Goal: Transaction & Acquisition: Purchase product/service

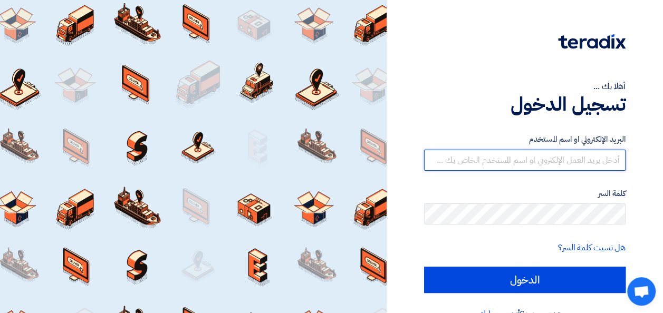
click at [599, 152] on input "text" at bounding box center [525, 160] width 202 height 21
type input "connect.us@ecovisalsabti.com"
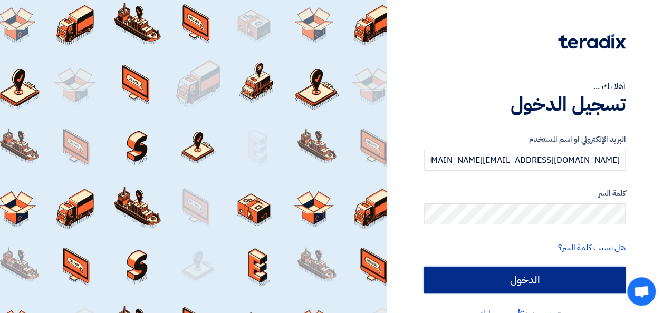
click at [541, 278] on input "الدخول" at bounding box center [525, 280] width 202 height 26
type input "Sign in"
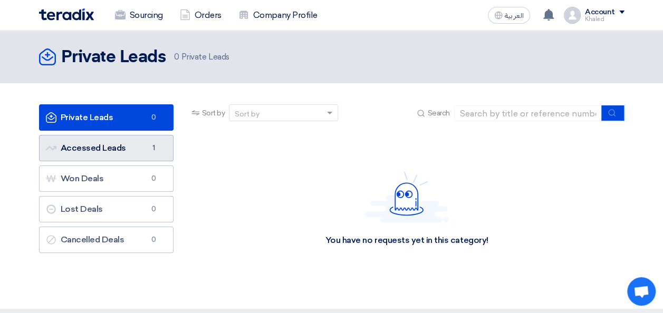
click at [100, 147] on link "Accessed Leads Accessed Leads 1" at bounding box center [106, 148] width 135 height 26
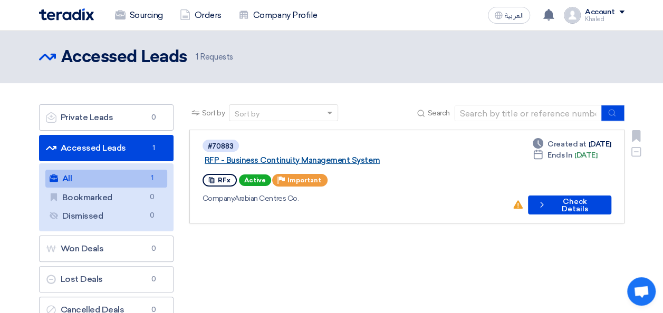
click at [344, 156] on link "RFP - Business Continuity Management System" at bounding box center [337, 160] width 264 height 9
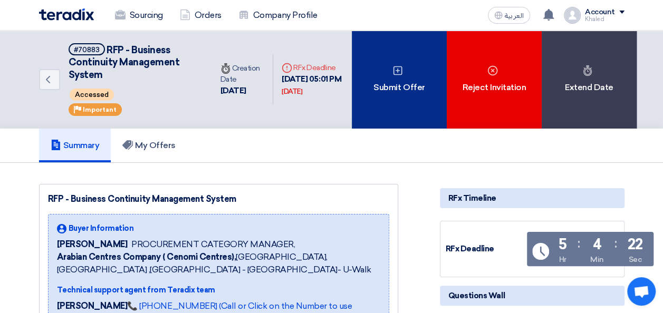
click at [404, 79] on div "Submit Offer" at bounding box center [399, 80] width 95 height 98
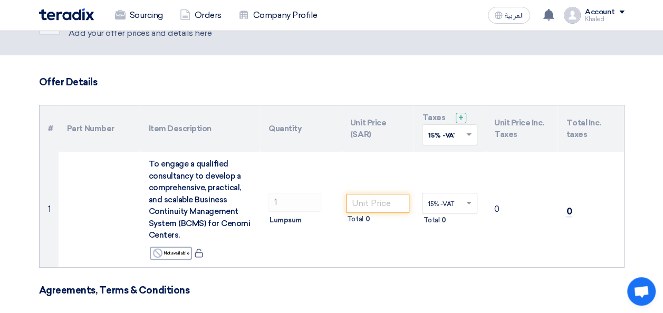
scroll to position [53, 0]
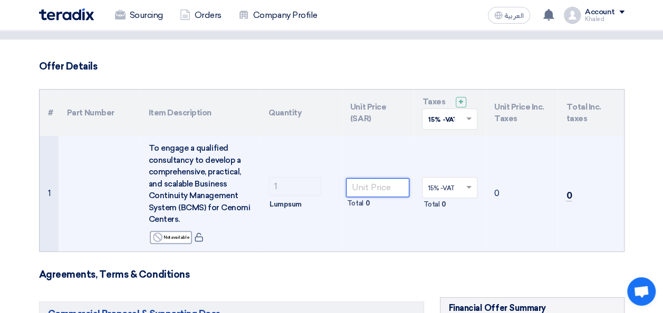
click at [362, 189] on input "number" at bounding box center [378, 187] width 64 height 19
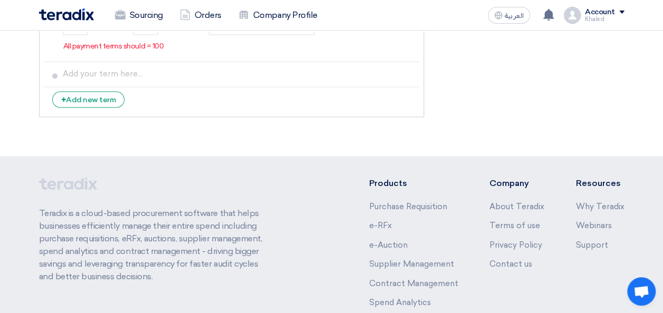
scroll to position [580, 0]
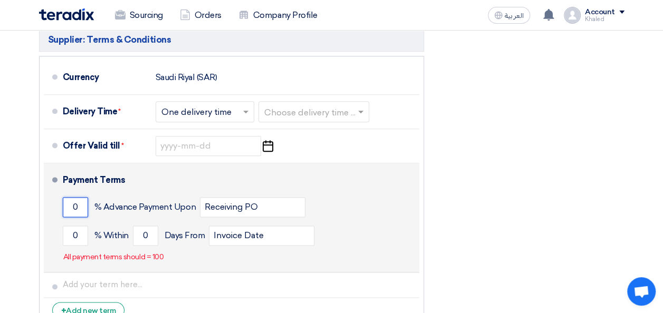
click at [84, 206] on input "0" at bounding box center [75, 207] width 25 height 20
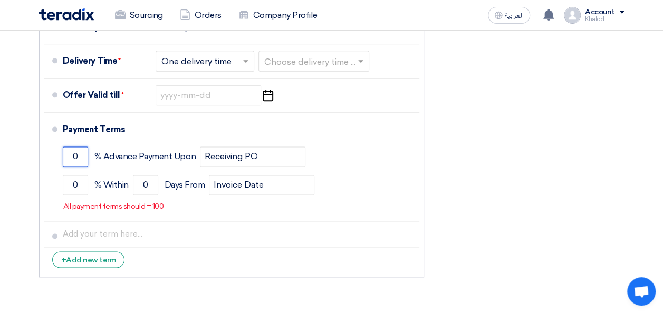
scroll to position [633, 0]
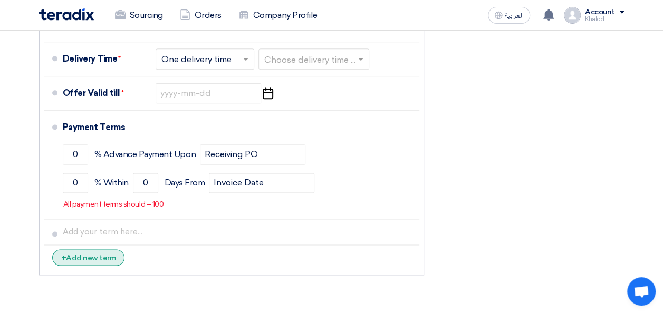
click at [106, 258] on div "+ Add new term" at bounding box center [88, 258] width 73 height 16
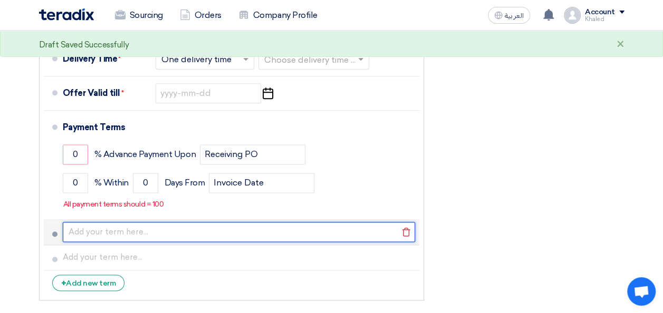
click at [110, 233] on input "text" at bounding box center [239, 232] width 353 height 20
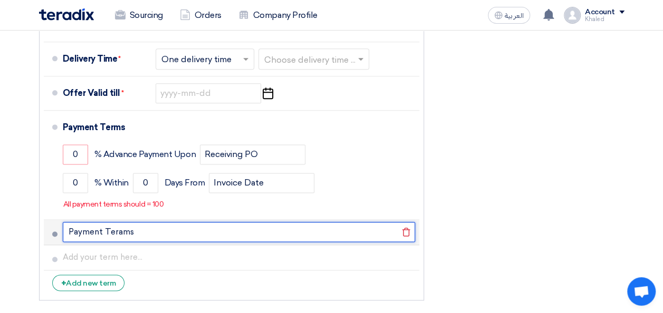
type input "Payment Terams"
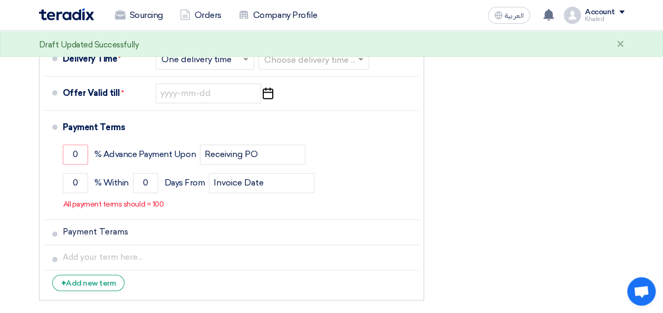
click at [156, 283] on li "+ Add new term" at bounding box center [232, 283] width 376 height 25
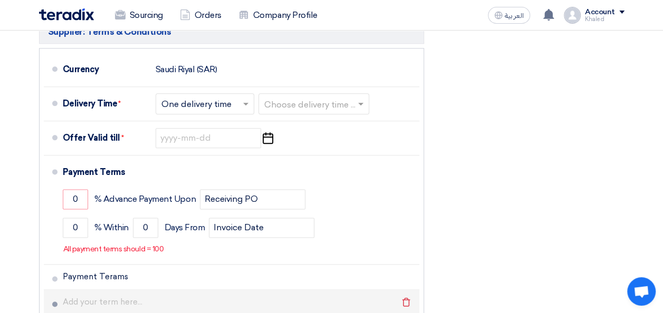
scroll to position [686, 0]
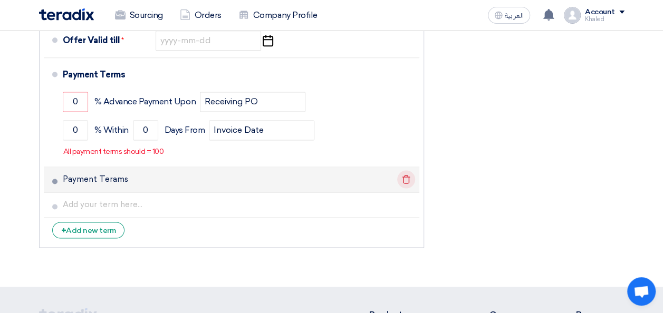
click at [407, 176] on icon "Delete" at bounding box center [406, 179] width 18 height 18
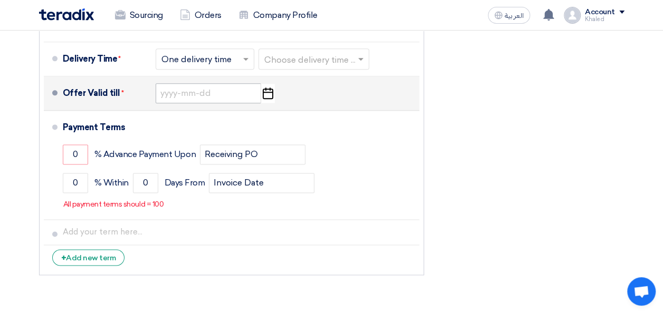
scroll to position [580, 0]
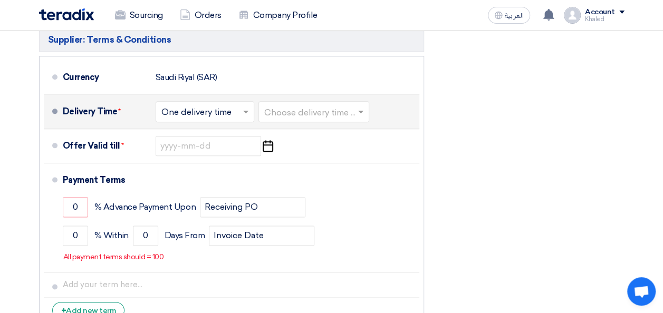
click at [282, 111] on input "text" at bounding box center [314, 112] width 100 height 15
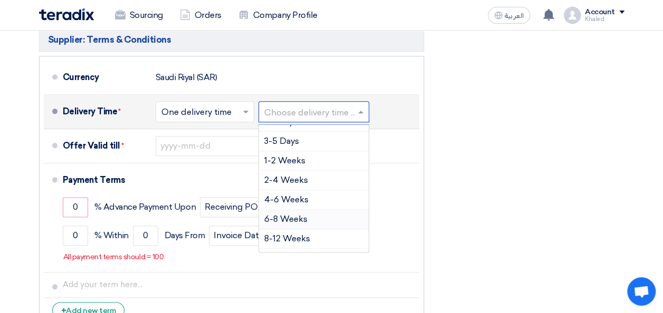
scroll to position [0, 0]
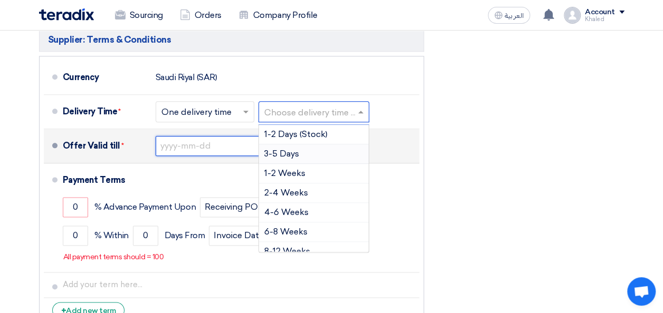
click at [224, 147] on input at bounding box center [209, 146] width 106 height 20
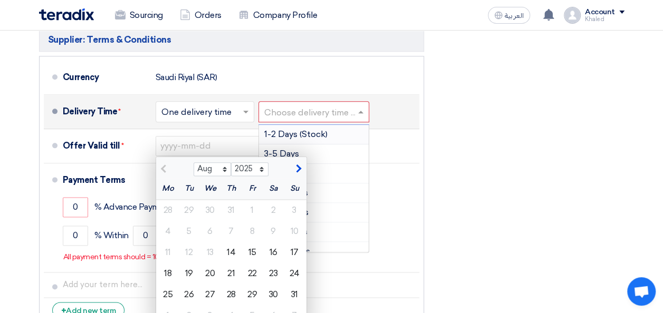
click at [286, 112] on input "text" at bounding box center [314, 112] width 100 height 15
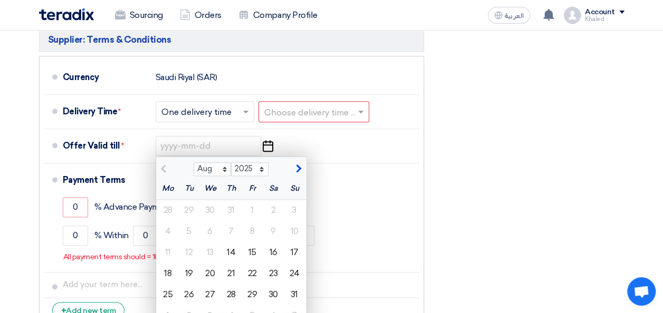
click at [441, 117] on div "Financial Offer Summary Subtotal Saudi Riyal (SAR) 0 Taxes Saudi Riyal (SAR)" at bounding box center [532, 52] width 201 height 564
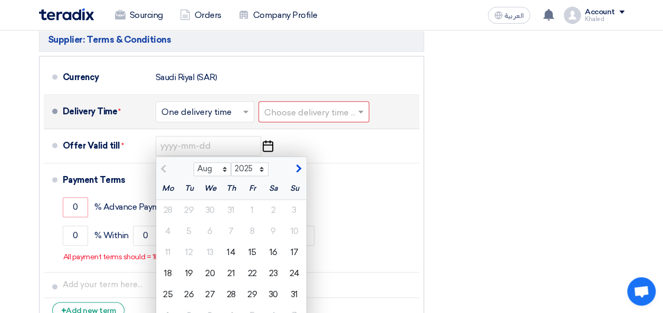
click at [329, 113] on input "text" at bounding box center [314, 112] width 100 height 15
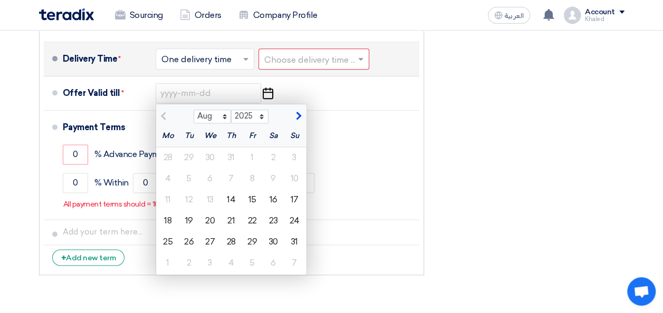
click at [282, 54] on input "text" at bounding box center [314, 59] width 100 height 15
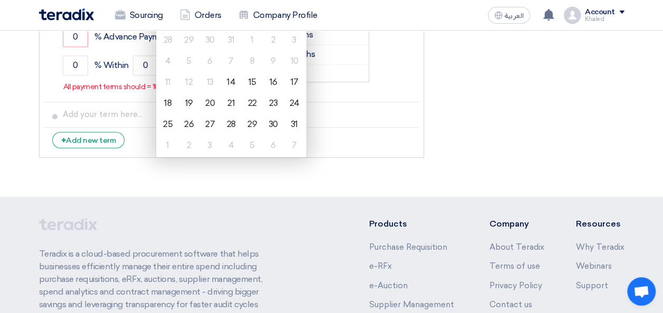
scroll to position [686, 0]
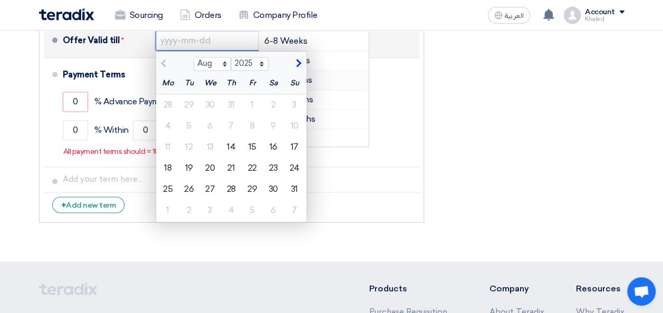
click at [184, 37] on input at bounding box center [209, 41] width 106 height 20
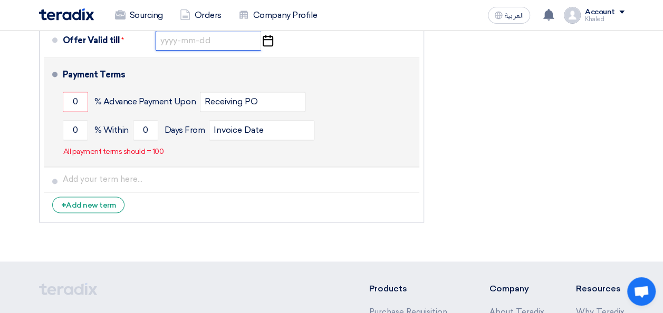
scroll to position [580, 0]
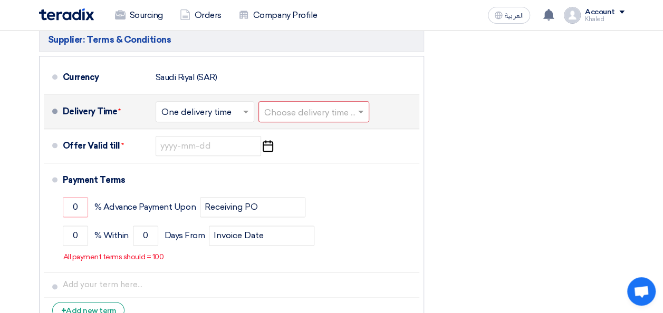
click at [288, 105] on input "text" at bounding box center [314, 112] width 100 height 15
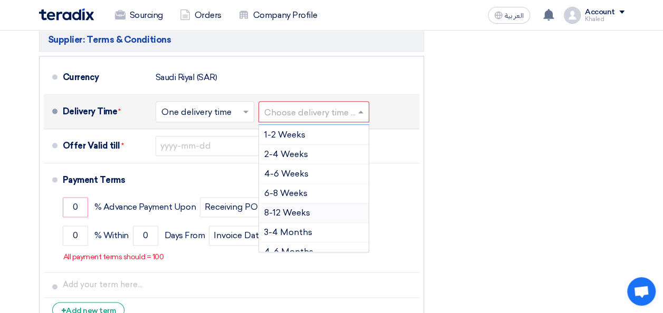
scroll to position [53, 0]
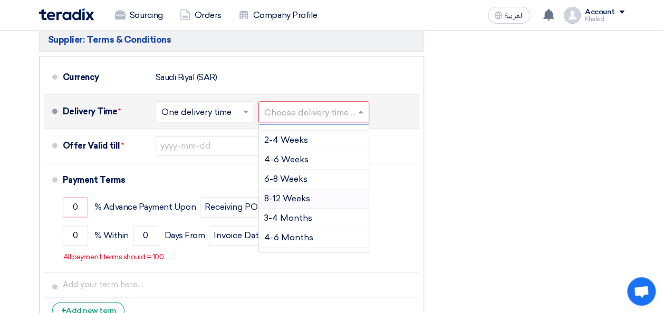
click at [290, 197] on span "8-12 Weeks" at bounding box center [287, 199] width 46 height 10
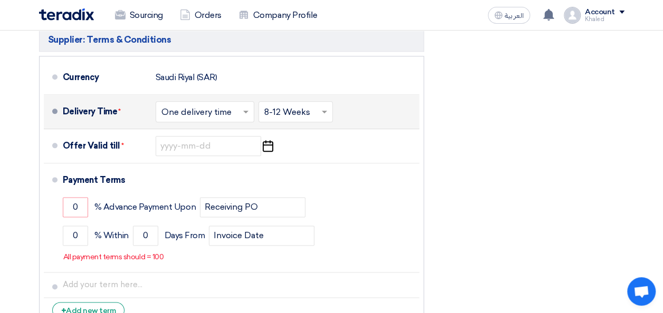
click at [301, 110] on input "text" at bounding box center [296, 112] width 64 height 15
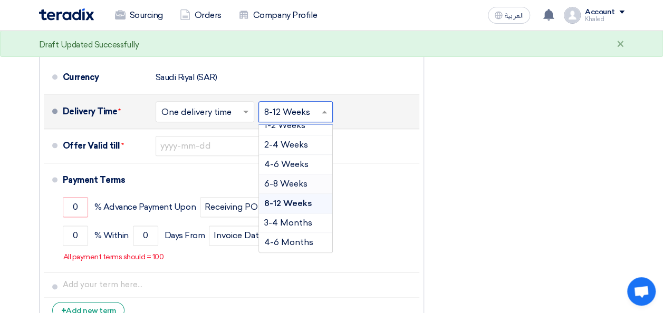
scroll to position [70, 0]
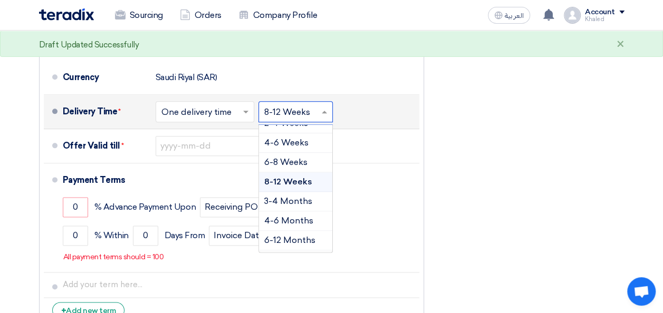
click at [293, 179] on span "8-12 Weeks" at bounding box center [288, 182] width 48 height 10
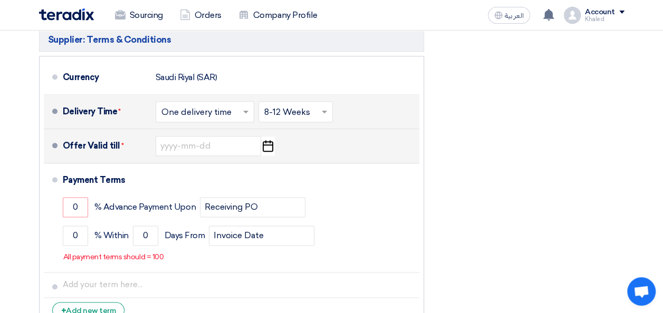
click at [272, 148] on use "button" at bounding box center [268, 146] width 11 height 12
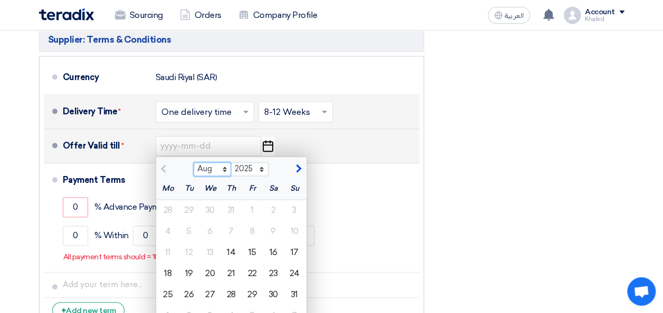
click at [226, 168] on select "Aug Sep Oct Nov Dec" at bounding box center [212, 170] width 37 height 14
select select "10"
click at [194, 163] on select "Aug Sep Oct Nov Dec" at bounding box center [212, 170] width 37 height 14
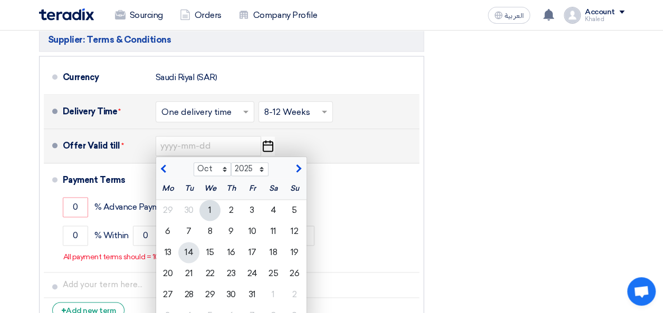
click at [192, 252] on div "14" at bounding box center [188, 252] width 21 height 21
type input "10/14/2025"
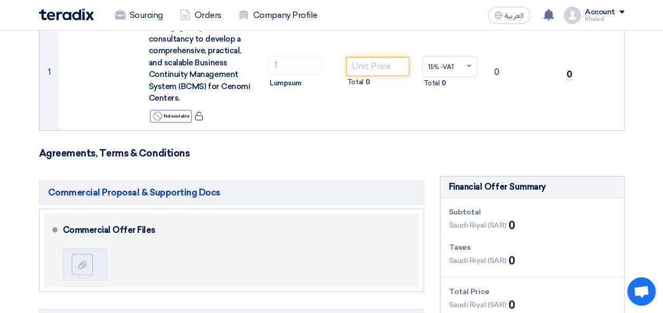
scroll to position [158, 0]
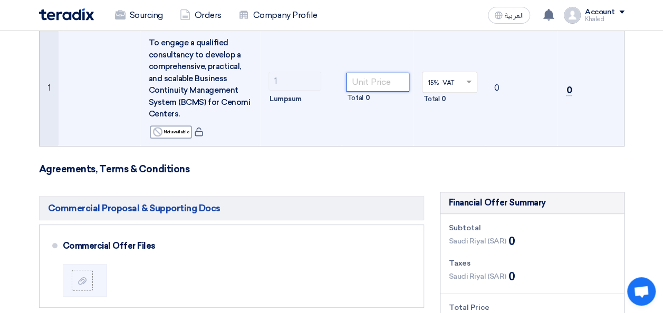
click at [377, 80] on input "number" at bounding box center [378, 82] width 64 height 19
click at [364, 82] on input "number" at bounding box center [378, 82] width 64 height 19
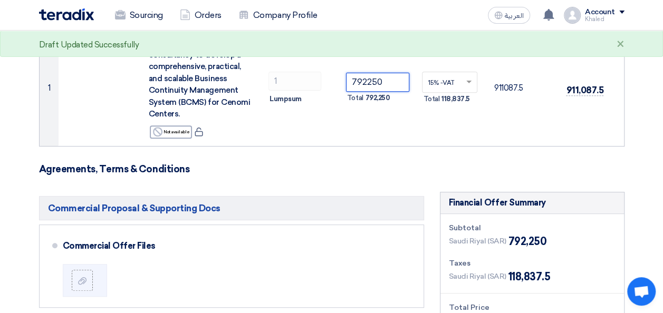
type input "792250"
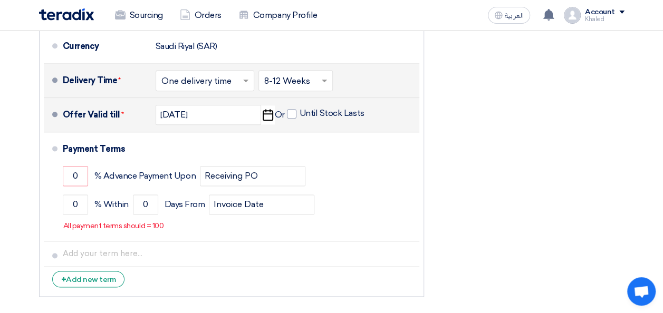
scroll to position [633, 0]
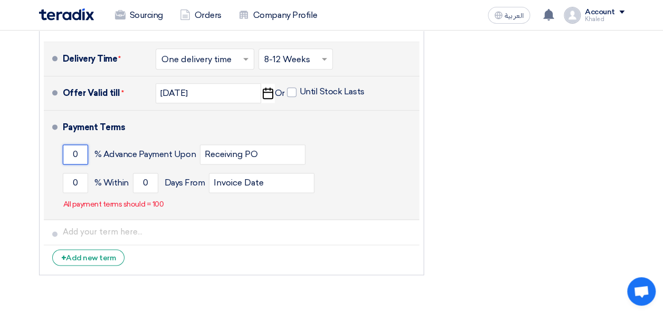
click at [78, 152] on input "0" at bounding box center [75, 155] width 25 height 20
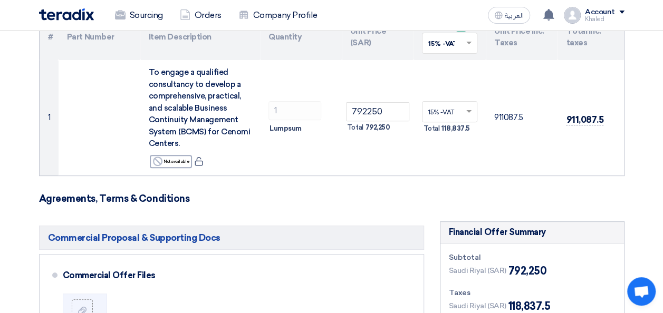
scroll to position [0, 0]
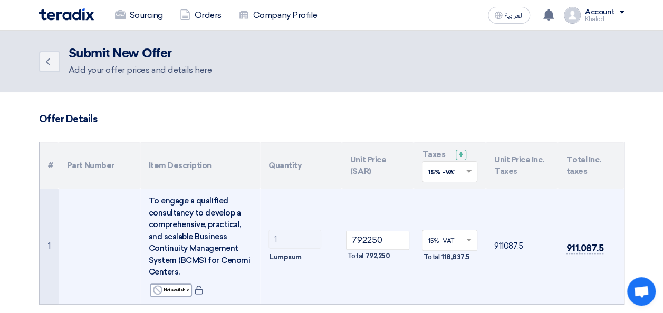
drag, startPoint x: 196, startPoint y: 237, endPoint x: 244, endPoint y: 269, distance: 57.8
click at [244, 269] on div "To engage a qualified consultancy to develop a comprehensive, practical, and sc…" at bounding box center [200, 236] width 103 height 83
copy span "Business Continuity Management System (BCMS) for Cenomi Centers."
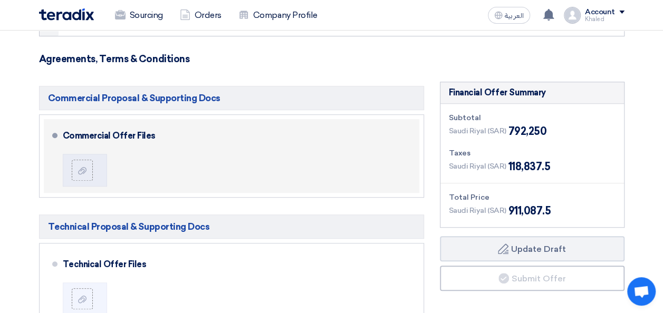
scroll to position [158, 0]
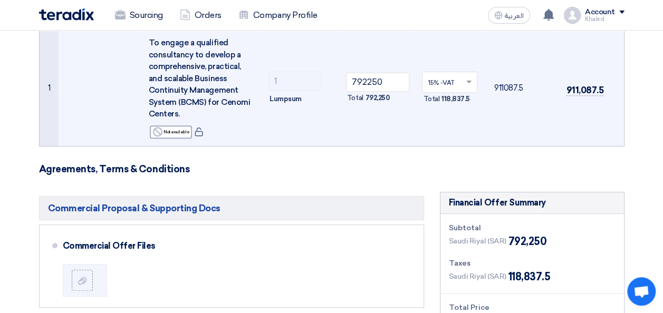
click at [294, 119] on td "1 Lumpsum" at bounding box center [301, 89] width 82 height 116
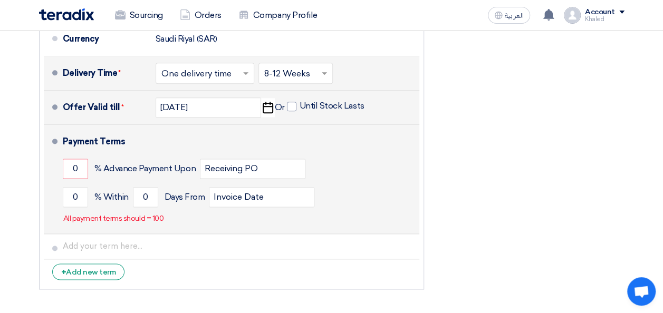
scroll to position [633, 0]
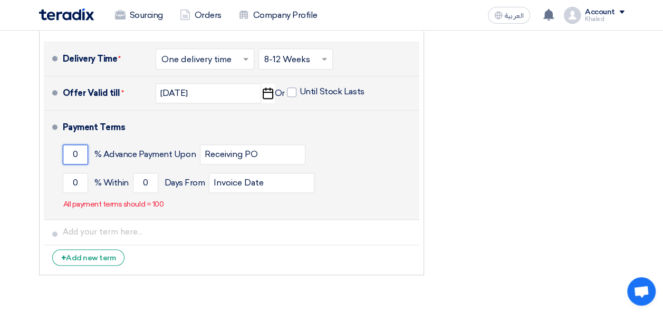
click at [78, 154] on input "0" at bounding box center [75, 155] width 25 height 20
type input "0"
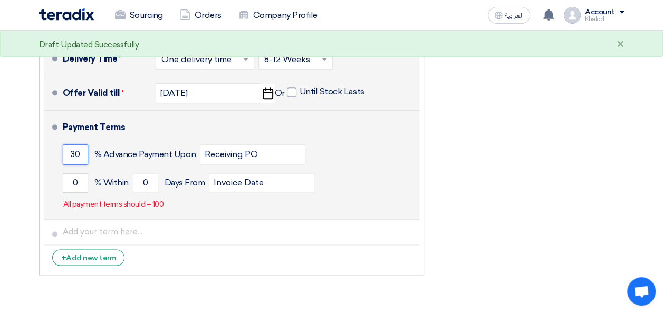
type input "30"
click at [78, 183] on input "0" at bounding box center [75, 183] width 25 height 20
type input "70"
click at [362, 171] on div "70 % Within 0 Days From Invoice Date" at bounding box center [239, 183] width 353 height 28
click at [145, 179] on input "0" at bounding box center [145, 183] width 25 height 20
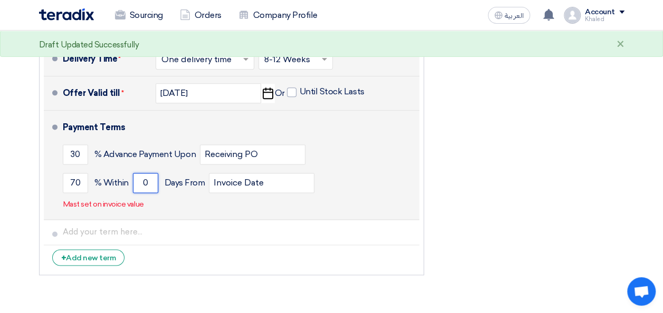
click at [145, 179] on input "0" at bounding box center [145, 183] width 25 height 20
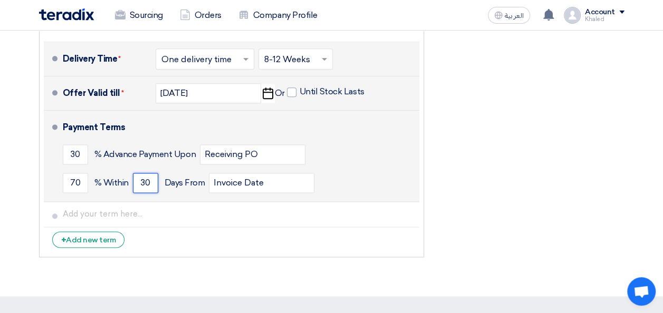
type input "30"
click at [347, 159] on div "30 % Advance Payment Upon Receiving PO" at bounding box center [239, 154] width 353 height 28
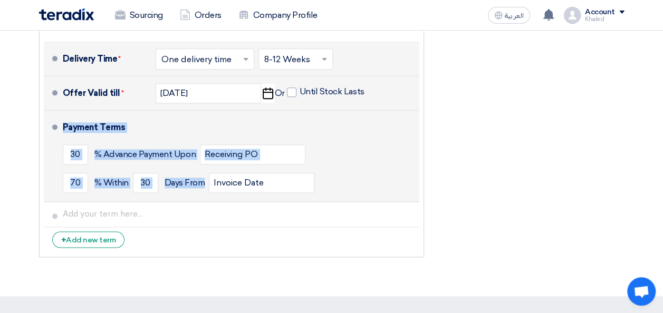
drag, startPoint x: 52, startPoint y: 115, endPoint x: 323, endPoint y: 187, distance: 280.6
click at [323, 187] on li "Payment Terms 30 % Advance Payment Upon Receiving PO 70 % Within 30" at bounding box center [232, 156] width 376 height 91
click at [217, 117] on div "Payment Terms" at bounding box center [235, 127] width 344 height 25
drag, startPoint x: 56, startPoint y: 122, endPoint x: 322, endPoint y: 191, distance: 274.3
click at [322, 191] on li "Payment Terms 30 % Advance Payment Upon Receiving PO 70 % Within 30" at bounding box center [232, 156] width 376 height 91
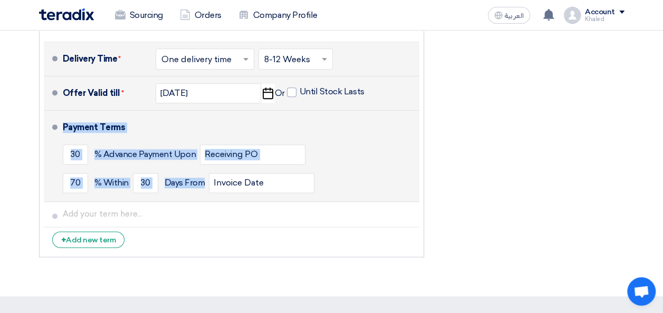
click at [366, 154] on div "30 % Advance Payment Upon Receiving PO" at bounding box center [239, 154] width 353 height 28
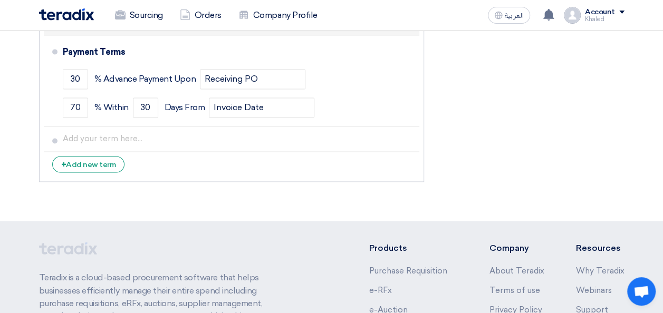
scroll to position [686, 0]
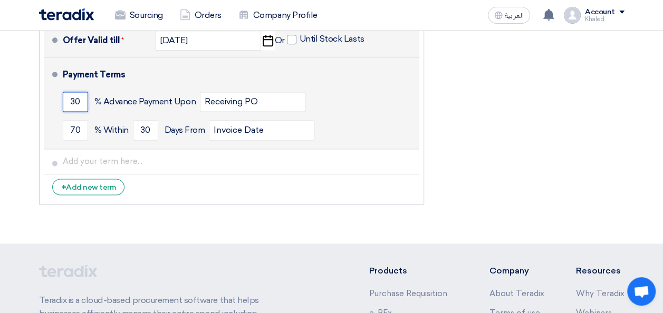
drag, startPoint x: 80, startPoint y: 100, endPoint x: 67, endPoint y: 100, distance: 12.7
click at [67, 100] on input "30" at bounding box center [75, 102] width 25 height 20
click at [58, 123] on li "Payment Terms 30 % Advance Payment Upon Receiving PO 70 % Within 30" at bounding box center [232, 103] width 376 height 91
click at [78, 103] on input "30" at bounding box center [75, 102] width 25 height 20
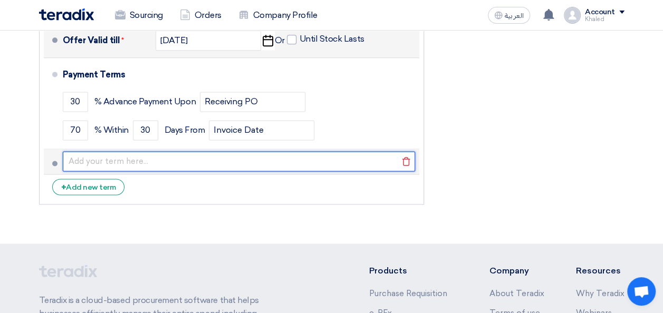
click at [150, 159] on input "text" at bounding box center [239, 161] width 353 height 20
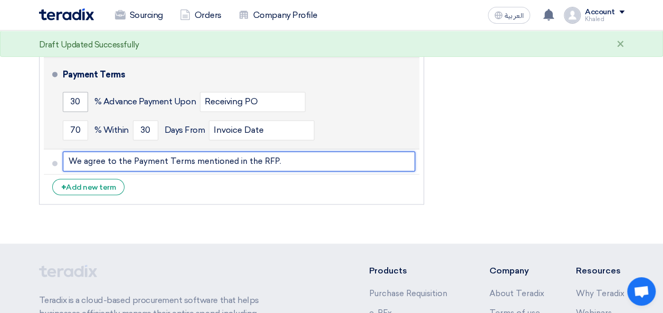
type input "We agree to the Payment Terms mentioned in the RFP."
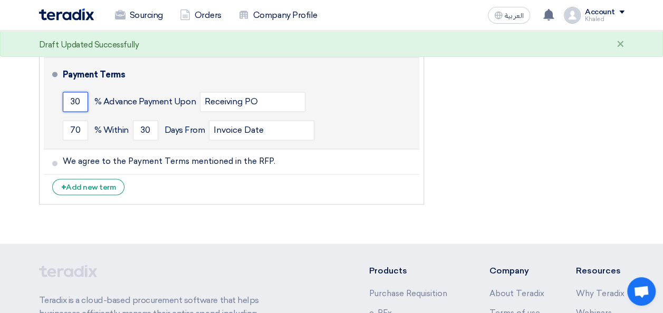
click at [81, 99] on input "30" at bounding box center [75, 102] width 25 height 20
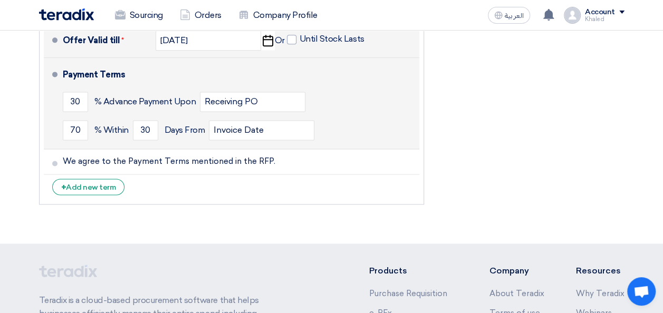
click at [384, 119] on div "70 % Within 30 Days From Invoice Date" at bounding box center [239, 130] width 353 height 28
drag, startPoint x: 64, startPoint y: 70, endPoint x: 323, endPoint y: 131, distance: 266.1
click at [323, 131] on div "Payment Terms 30 % Advance Payment Upon Receiving PO 70 % Within 30" at bounding box center [239, 103] width 353 height 82
drag, startPoint x: 323, startPoint y: 131, endPoint x: 338, endPoint y: 132, distance: 14.8
click at [338, 132] on div "70 % Within 30 Days From Invoice Date" at bounding box center [239, 130] width 353 height 28
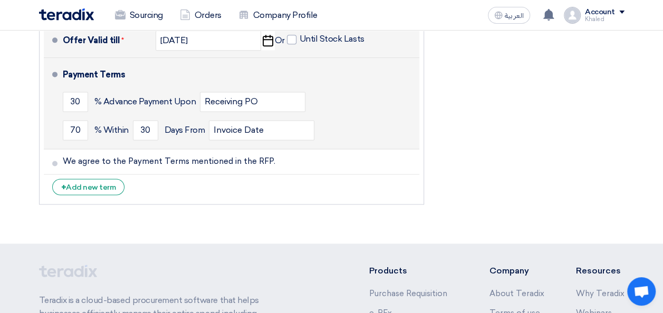
click at [340, 132] on div "70 % Within 30 Days From Invoice Date" at bounding box center [239, 130] width 353 height 28
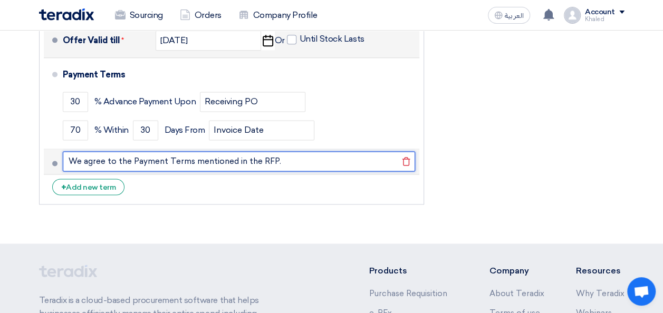
click at [304, 159] on input "We agree to the Payment Terms mentioned in the RFP." at bounding box center [239, 161] width 353 height 20
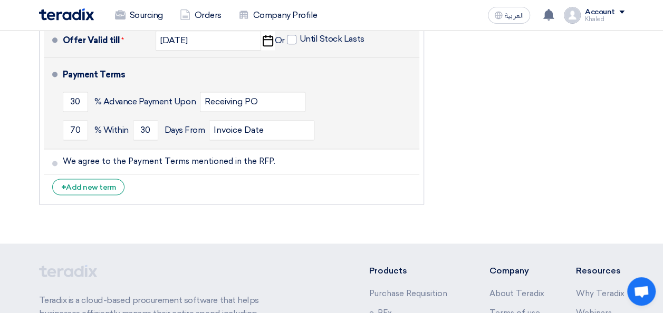
click at [344, 106] on div "30 % Advance Payment Upon Receiving PO" at bounding box center [239, 102] width 353 height 28
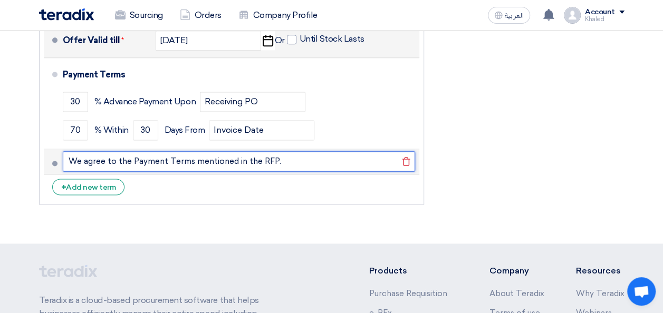
click at [298, 160] on input "We agree to the Payment Terms mentioned in the RFP." at bounding box center [239, 161] width 353 height 20
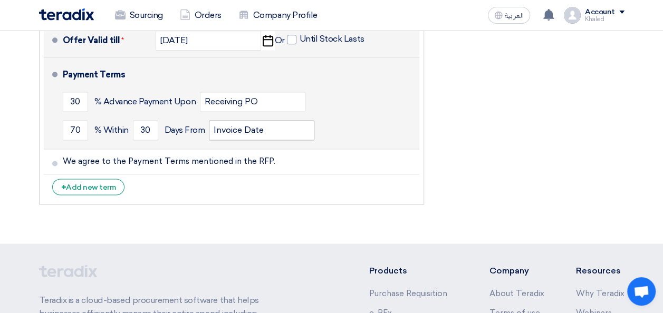
drag, startPoint x: 62, startPoint y: 71, endPoint x: 278, endPoint y: 130, distance: 223.4
click at [278, 130] on div "Payment Terms 30 % Advance Payment Upon Receiving PO 70 % Within 30" at bounding box center [239, 103] width 353 height 82
click at [371, 116] on div "70 % Within 30 Days From Invoice Date" at bounding box center [239, 130] width 353 height 28
drag, startPoint x: 79, startPoint y: 102, endPoint x: 62, endPoint y: 102, distance: 16.9
click at [63, 102] on input "30" at bounding box center [75, 102] width 25 height 20
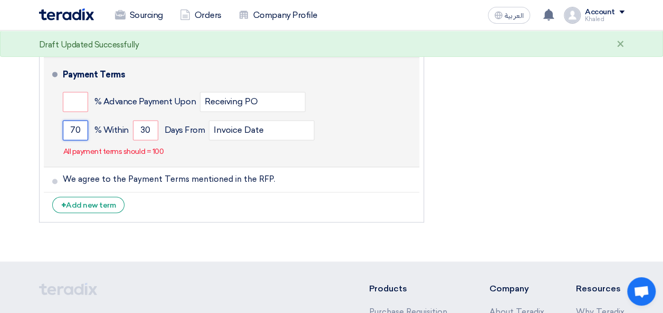
drag, startPoint x: 84, startPoint y: 129, endPoint x: 67, endPoint y: 129, distance: 17.4
click at [67, 129] on input "70" at bounding box center [75, 130] width 25 height 20
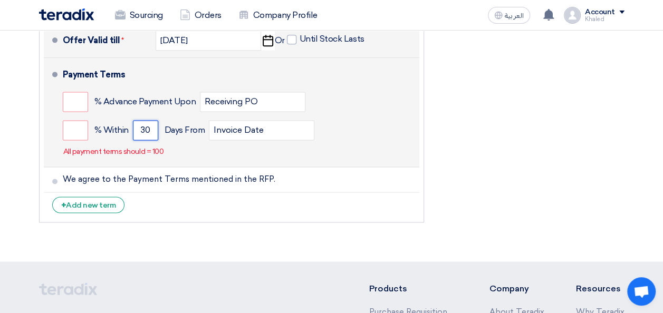
click at [147, 129] on input "30" at bounding box center [145, 130] width 25 height 20
type input "3"
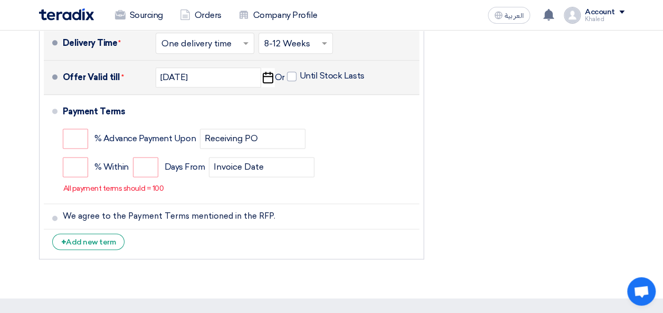
scroll to position [633, 0]
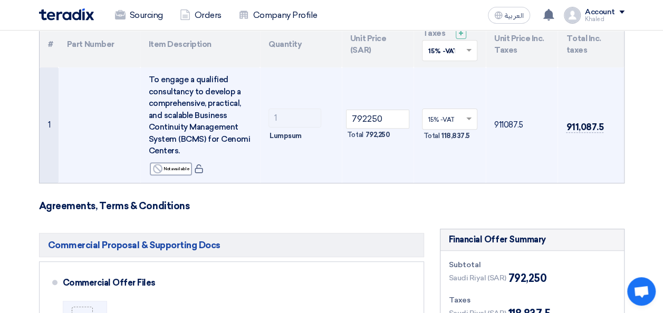
scroll to position [106, 0]
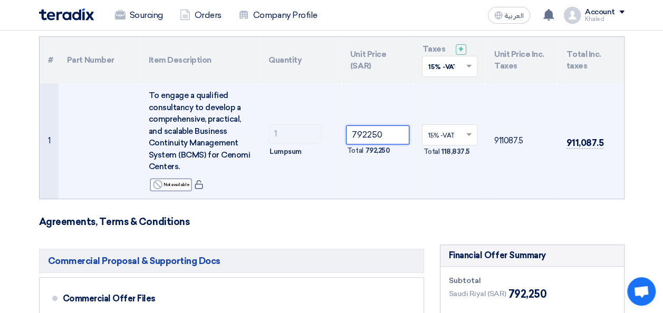
drag, startPoint x: 386, startPoint y: 132, endPoint x: 339, endPoint y: 132, distance: 47.0
click at [339, 132] on tr "1 To engage a qualified consultancy to develop a comprehensive, practical, and …" at bounding box center [332, 141] width 585 height 116
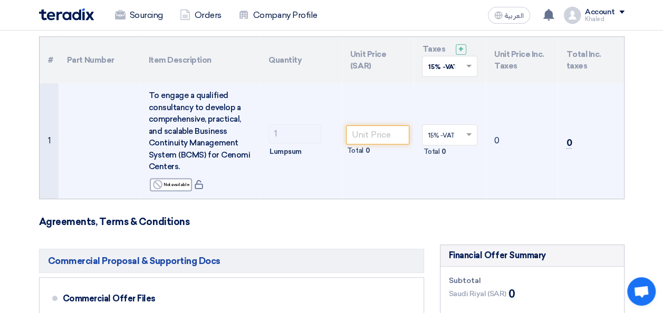
click at [309, 108] on td "1 Lumpsum" at bounding box center [301, 141] width 82 height 116
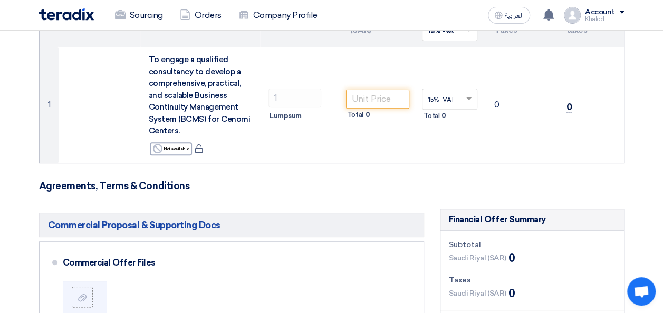
scroll to position [0, 0]
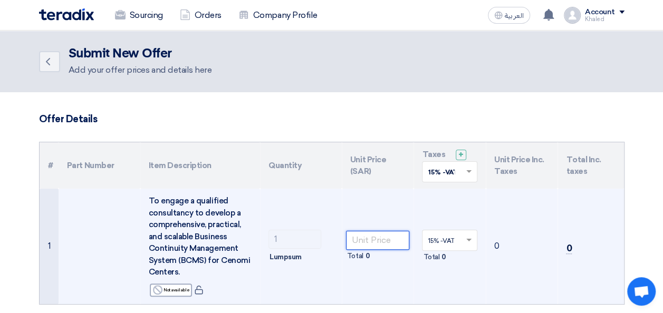
click at [369, 241] on input "number" at bounding box center [378, 240] width 64 height 19
type input "950000"
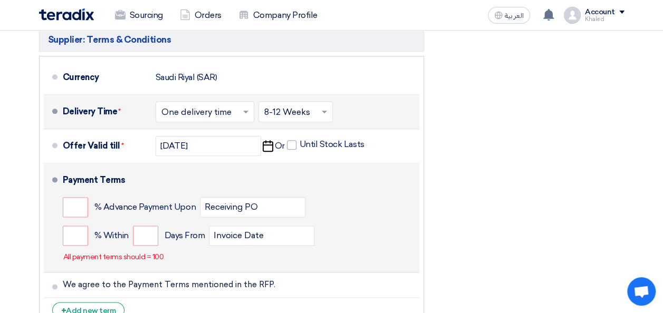
scroll to position [633, 0]
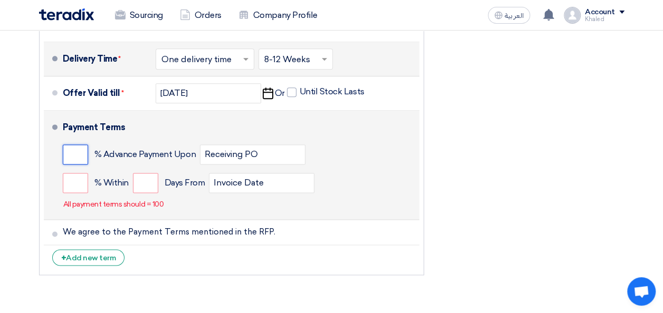
click at [71, 151] on input "number" at bounding box center [75, 155] width 25 height 20
type input "30"
click at [67, 179] on input "number" at bounding box center [75, 183] width 25 height 20
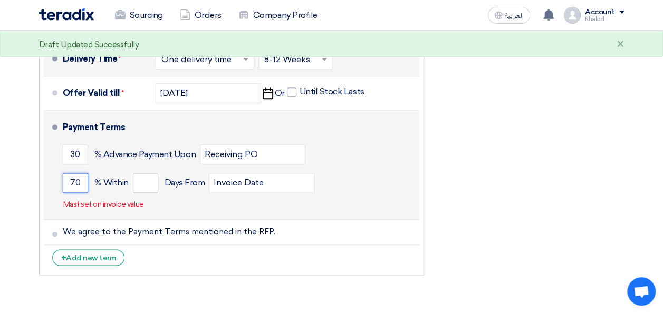
type input "70"
click at [149, 177] on input "number" at bounding box center [145, 183] width 25 height 20
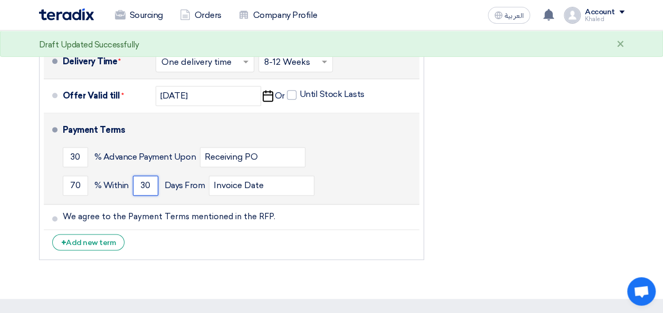
scroll to position [686, 0]
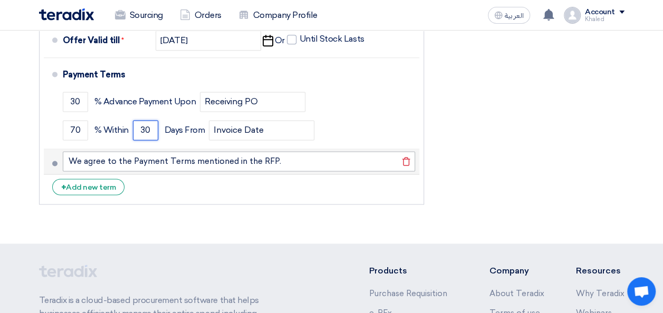
type input "30"
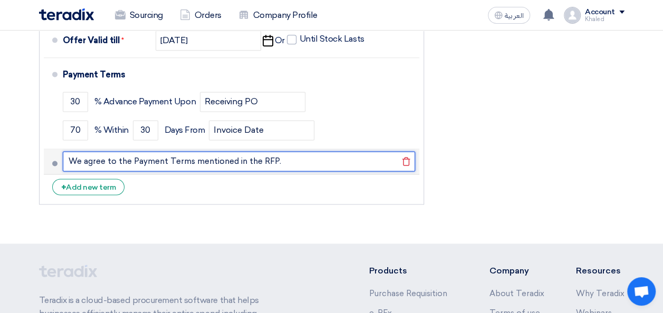
click at [306, 158] on input "We agree to the Payment Terms mentioned in the RFP." at bounding box center [239, 161] width 353 height 20
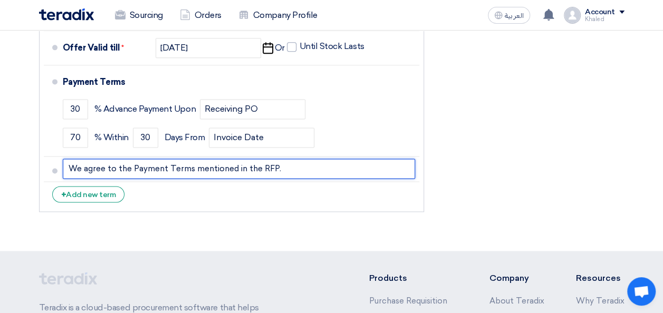
scroll to position [642, 0]
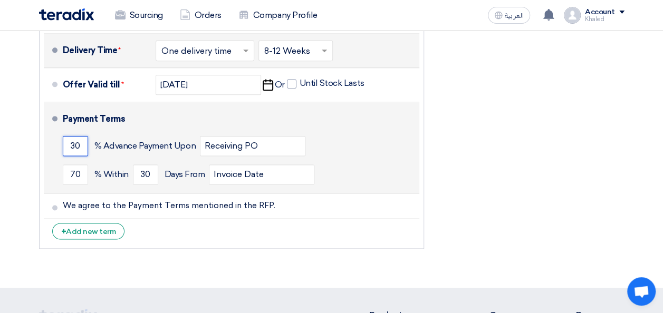
click at [77, 144] on input "30" at bounding box center [75, 146] width 25 height 20
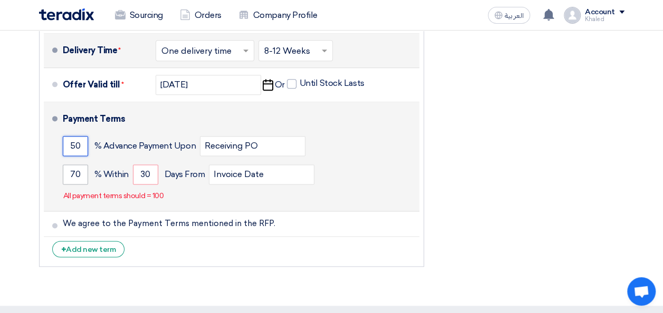
type input "50"
click at [75, 168] on input "70" at bounding box center [75, 175] width 25 height 20
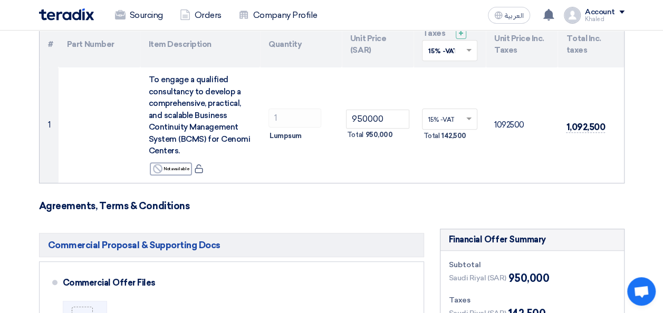
scroll to position [114, 0]
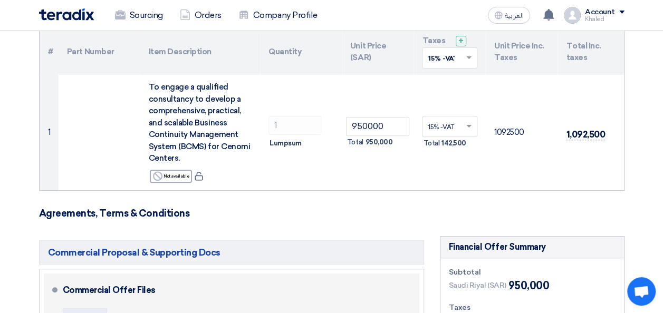
type input "50"
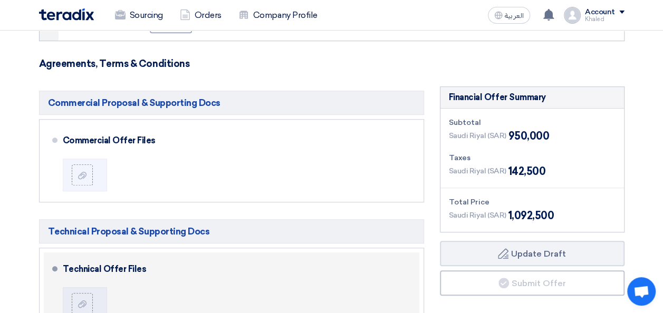
scroll to position [264, 0]
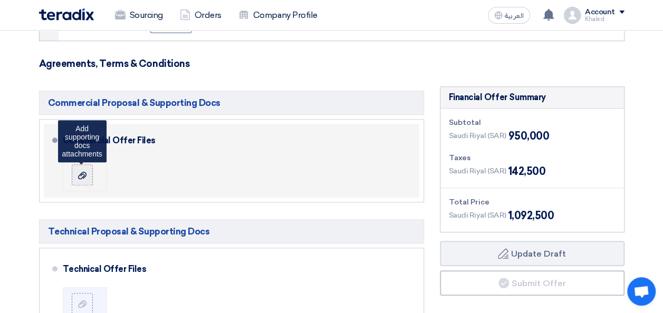
click at [85, 170] on div at bounding box center [82, 175] width 13 height 11
click at [0, 0] on input "file" at bounding box center [0, 0] width 0 height 0
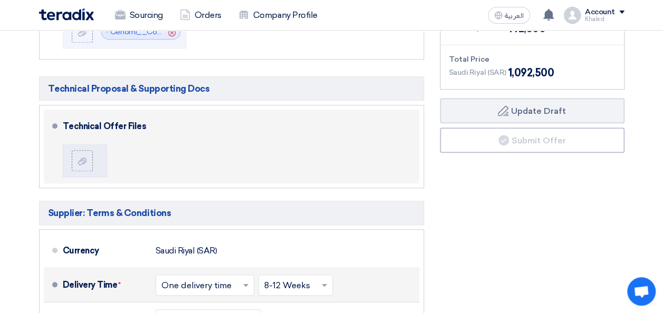
scroll to position [422, 0]
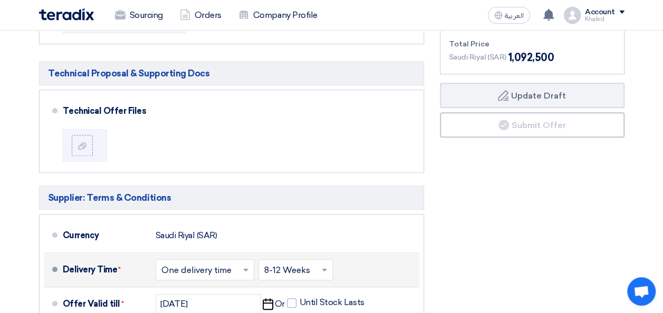
click at [546, 207] on div "Financial Offer Summary Subtotal Saudi Riyal (SAR) 950,000 Taxes Draft" at bounding box center [532, 201] width 201 height 546
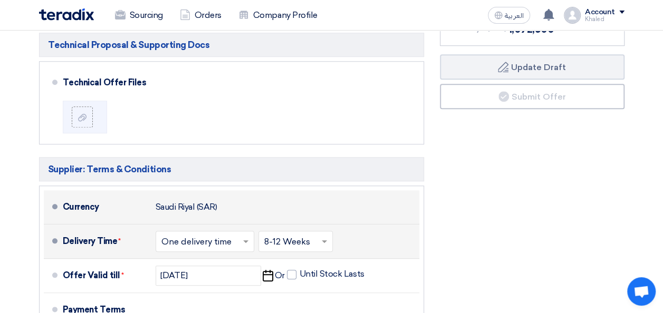
scroll to position [369, 0]
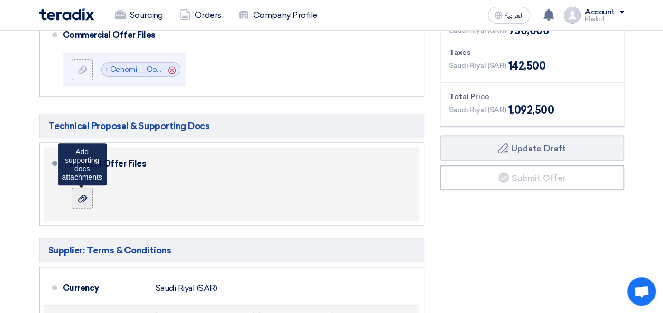
click at [81, 198] on icon at bounding box center [82, 199] width 8 height 8
click at [0, 0] on input "file" at bounding box center [0, 0] width 0 height 0
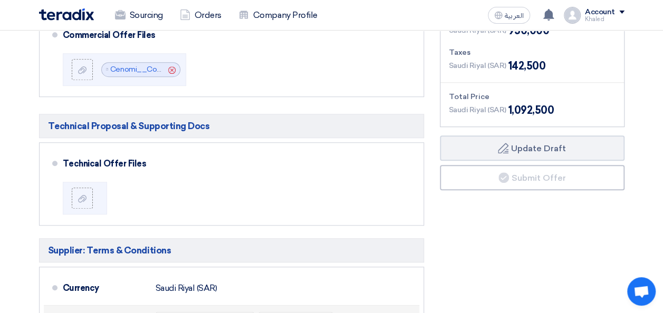
click at [518, 277] on div "Financial Offer Summary Subtotal Saudi Riyal (SAR) 950,000 Taxes Draft" at bounding box center [532, 254] width 201 height 546
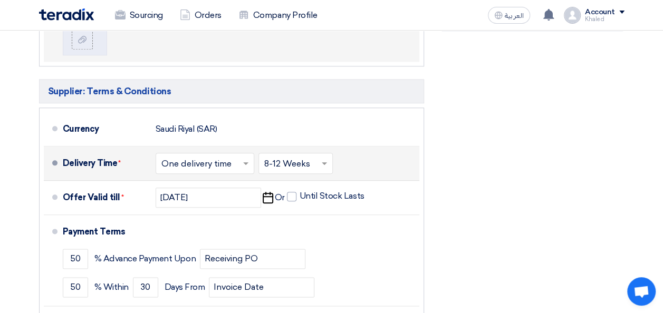
scroll to position [422, 0]
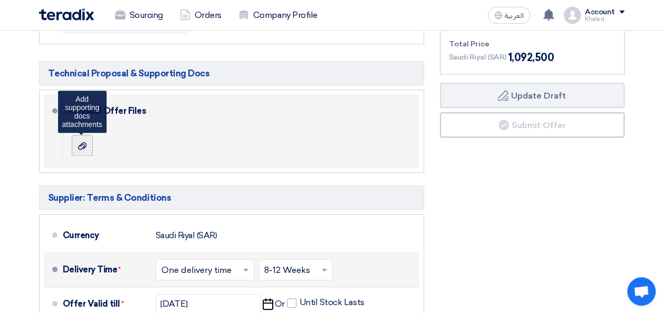
click at [77, 136] on label at bounding box center [82, 145] width 21 height 21
click at [0, 0] on input "file" at bounding box center [0, 0] width 0 height 0
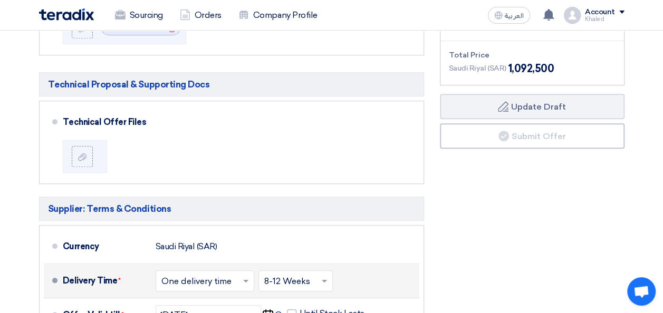
scroll to position [317, 0]
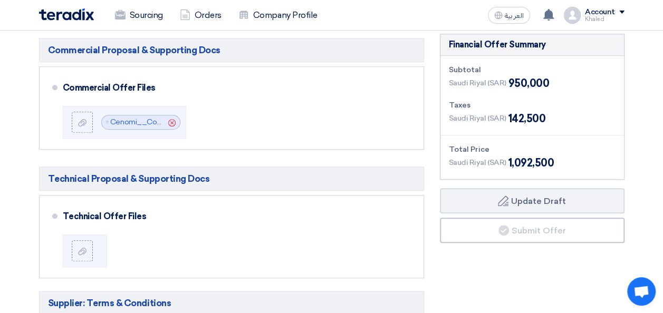
click at [542, 280] on div "Financial Offer Summary Subtotal Saudi Riyal (SAR) 950,000 Taxes Draft" at bounding box center [532, 307] width 201 height 546
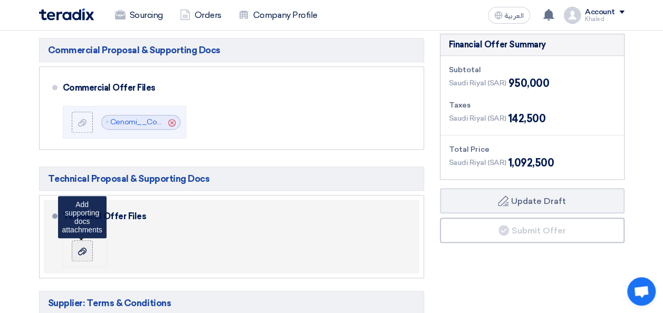
click at [89, 249] on label at bounding box center [82, 251] width 21 height 21
click at [0, 0] on input "file" at bounding box center [0, 0] width 0 height 0
click at [79, 248] on icon at bounding box center [82, 251] width 8 height 8
click at [0, 0] on input "file" at bounding box center [0, 0] width 0 height 0
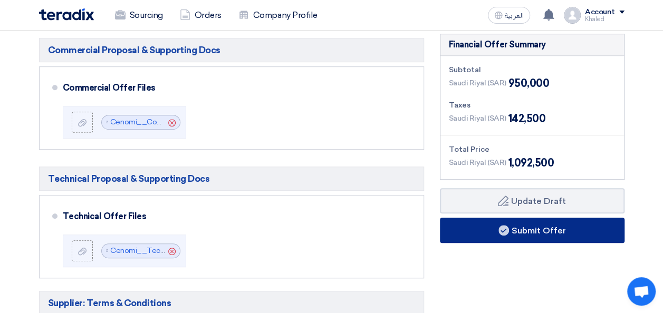
click at [535, 230] on button "Submit Offer" at bounding box center [532, 230] width 185 height 25
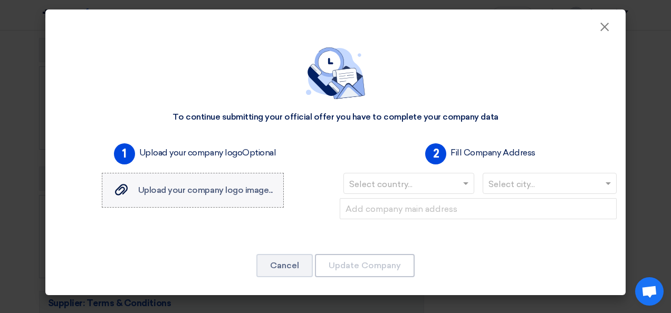
click at [210, 197] on label "Upload your company logo image... Upload your company logo image..." at bounding box center [193, 190] width 182 height 35
click at [0, 0] on input "Upload your company logo image... Upload your company logo image..." at bounding box center [0, 0] width 0 height 0
click at [403, 180] on input "text" at bounding box center [403, 184] width 109 height 17
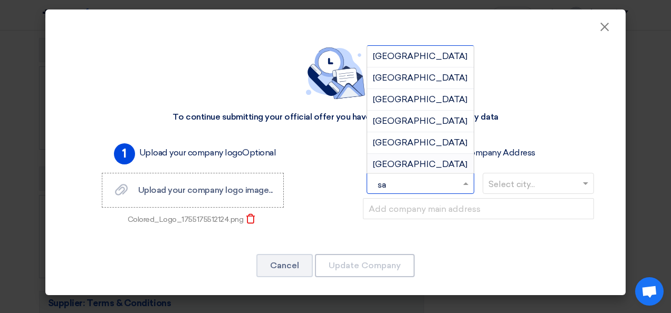
type input "sau"
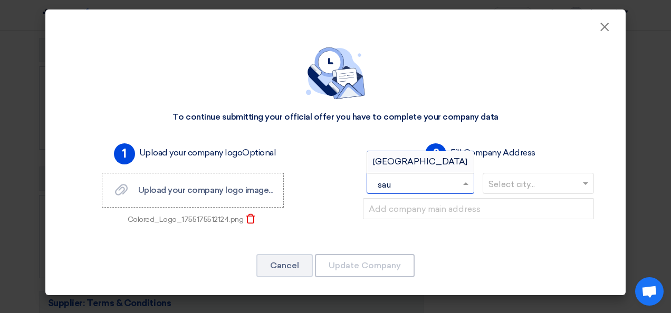
click at [406, 159] on span "Saudi Arabia" at bounding box center [420, 162] width 94 height 10
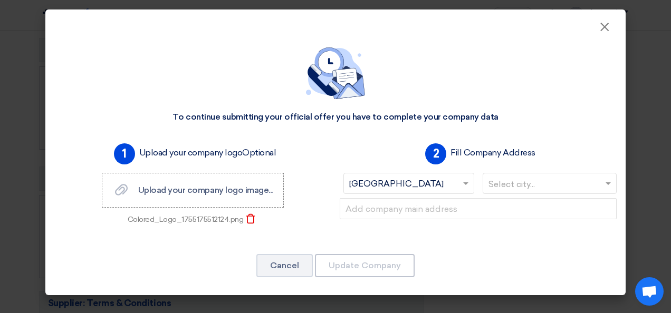
click at [510, 183] on input "text" at bounding box center [545, 184] width 112 height 17
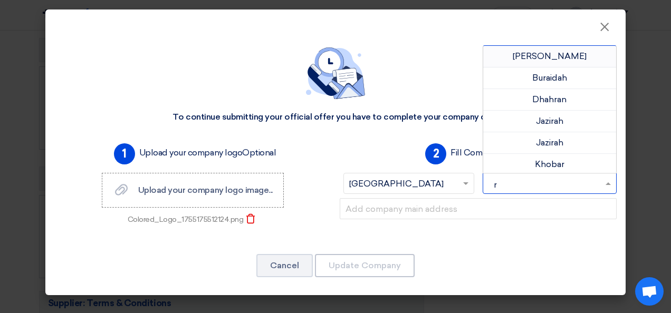
type input "ri"
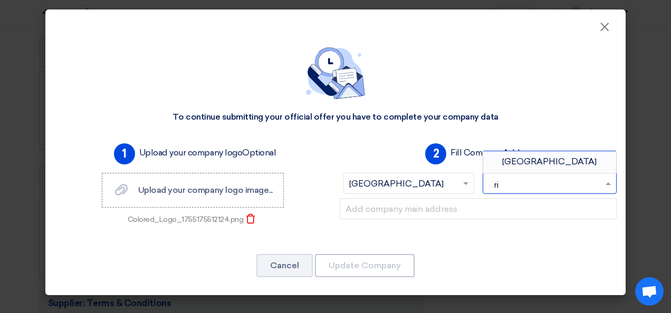
click at [531, 163] on span "Riyadh" at bounding box center [549, 162] width 94 height 10
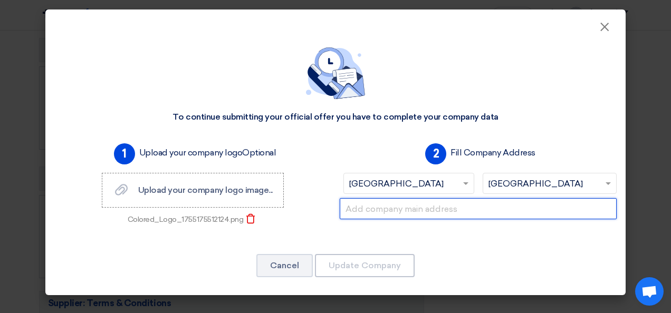
click at [428, 207] on input "text" at bounding box center [478, 208] width 277 height 21
paste input "Building No. 7386, Al Maseef Dist. (2286), Abi Jafar Al Qurtabi Street, Riyadh.…"
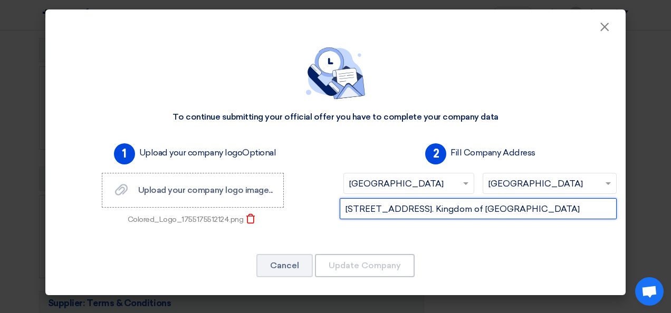
scroll to position [0, 154]
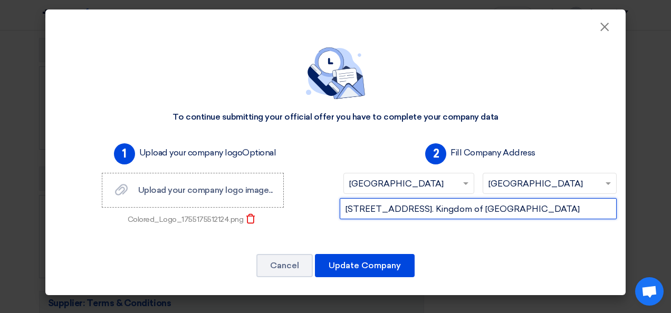
type input "Building No. 7386, Al Maseef Dist. (2286), Abi Jafar Al Qurtabi Street, Riyadh.…"
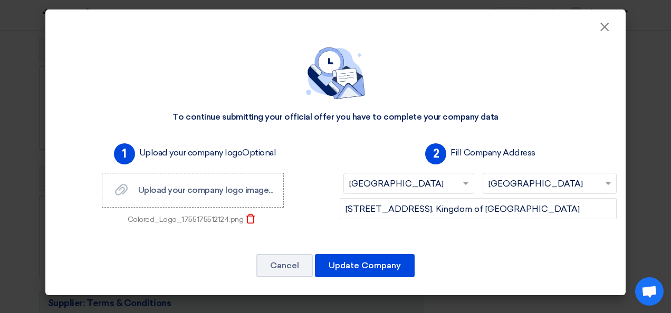
scroll to position [0, 0]
click at [384, 268] on button "Update Company" at bounding box center [365, 265] width 100 height 23
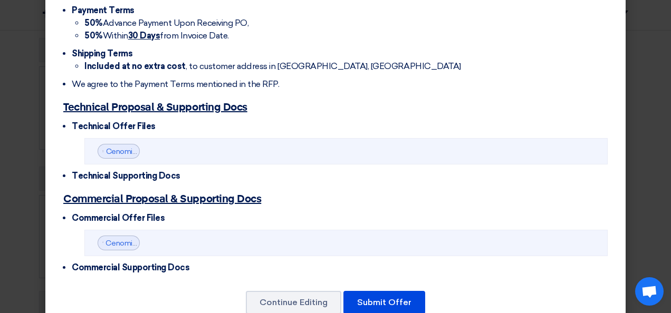
scroll to position [392, 0]
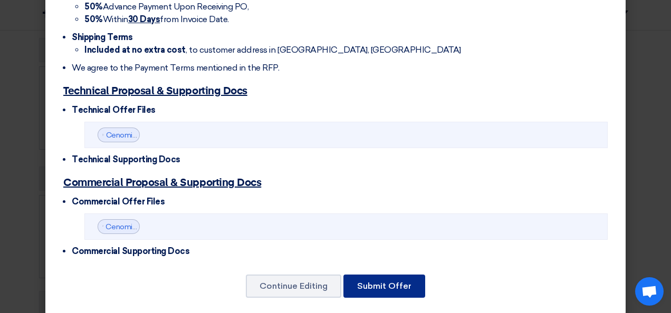
click at [384, 276] on button "Submit Offer" at bounding box center [385, 286] width 82 height 23
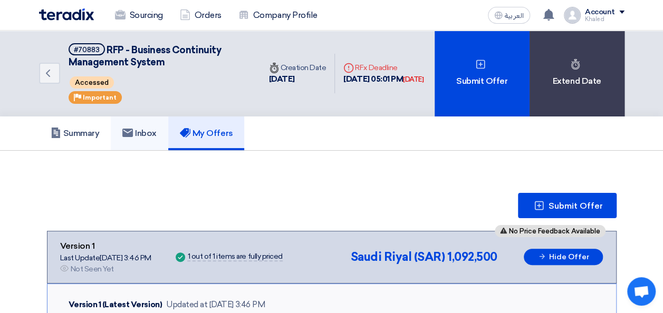
click at [145, 129] on h5 "Inbox" at bounding box center [139, 133] width 34 height 11
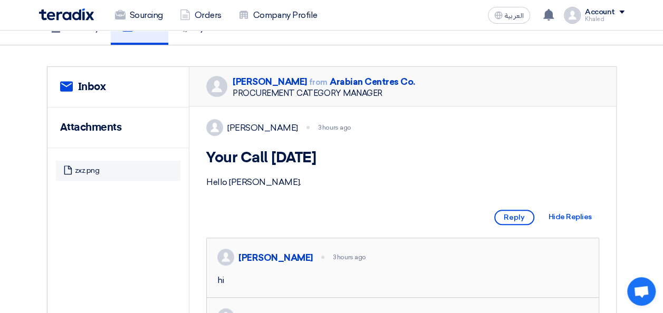
scroll to position [106, 0]
click at [516, 225] on span "Reply" at bounding box center [514, 217] width 40 height 15
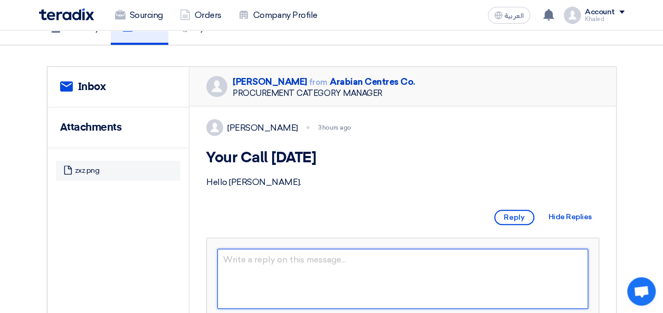
click at [294, 274] on textarea at bounding box center [402, 279] width 371 height 60
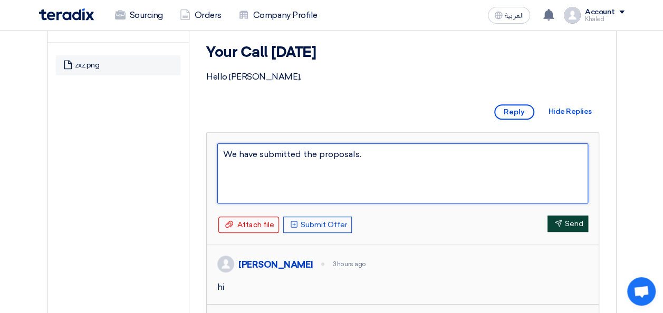
type textarea "We have submitted the proposals."
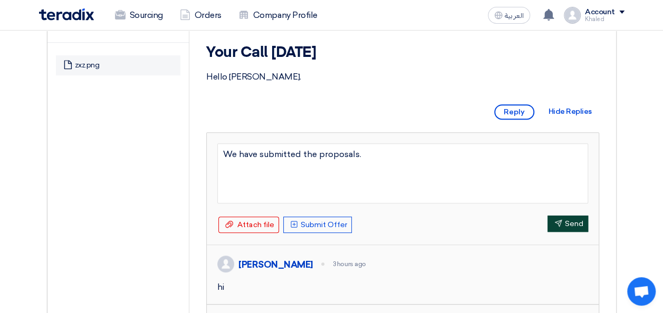
click at [559, 227] on use "submit" at bounding box center [558, 223] width 7 height 7
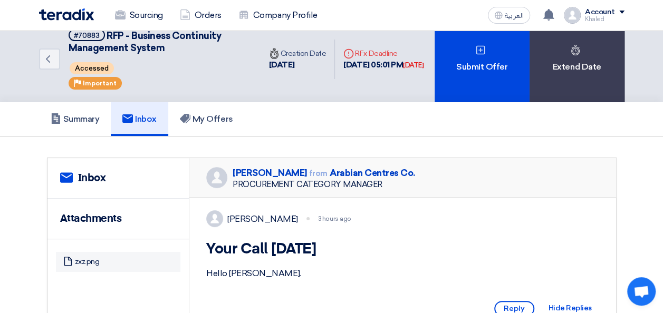
scroll to position [0, 0]
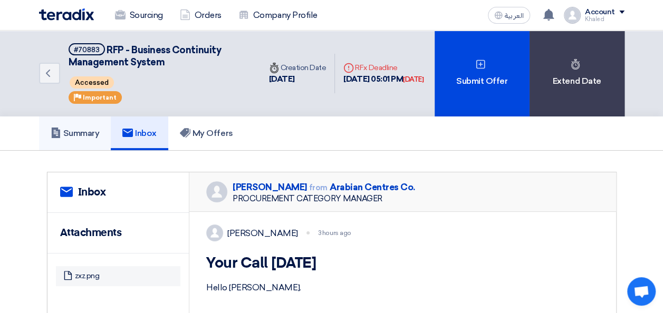
click at [85, 132] on h5 "Summary" at bounding box center [75, 133] width 49 height 11
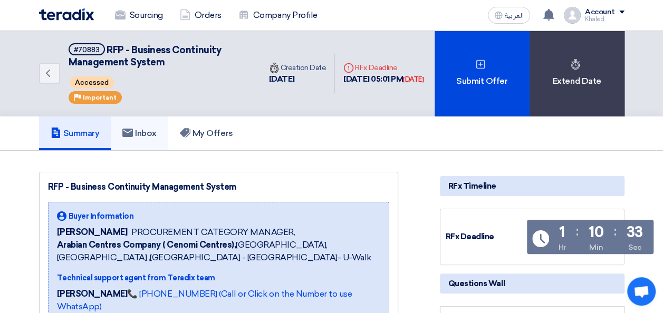
click at [141, 128] on h5 "Inbox" at bounding box center [139, 133] width 34 height 11
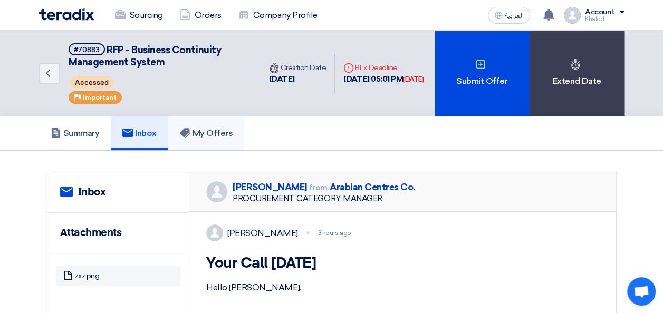
click at [215, 135] on h5 "My Offers" at bounding box center [206, 133] width 53 height 11
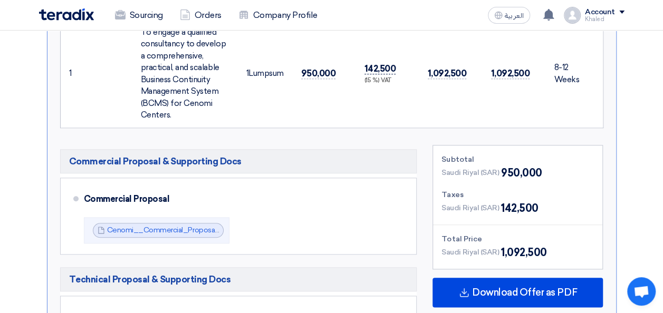
scroll to position [528, 0]
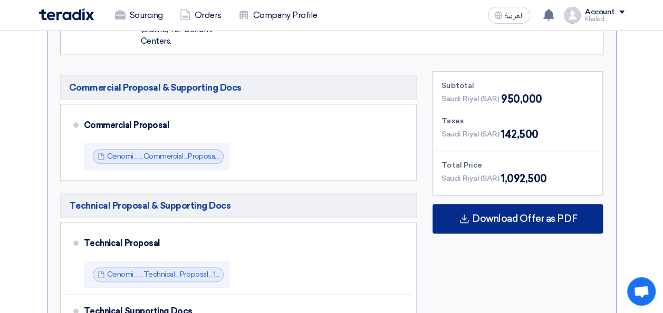
click at [518, 217] on span "Download Offer as PDF" at bounding box center [524, 218] width 105 height 9
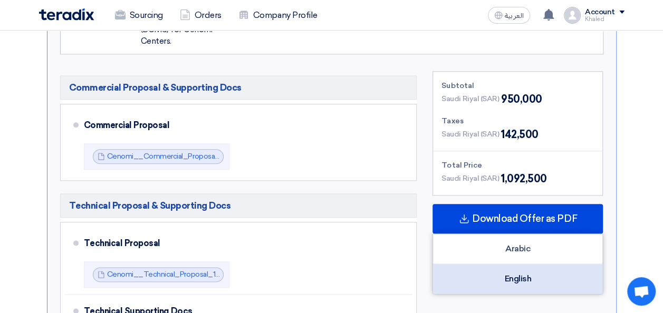
click at [517, 281] on div "English" at bounding box center [517, 279] width 169 height 30
click at [511, 275] on div "English" at bounding box center [517, 279] width 169 height 30
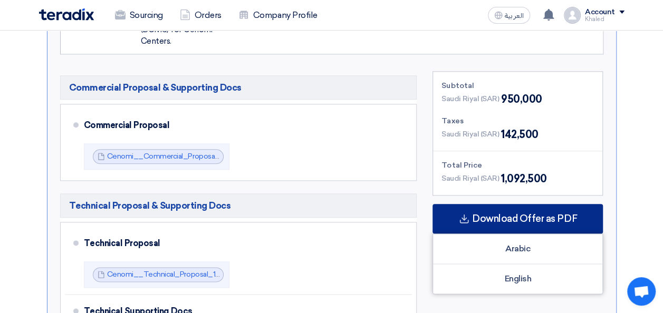
click at [512, 220] on span "Download Offer as PDF" at bounding box center [524, 218] width 105 height 9
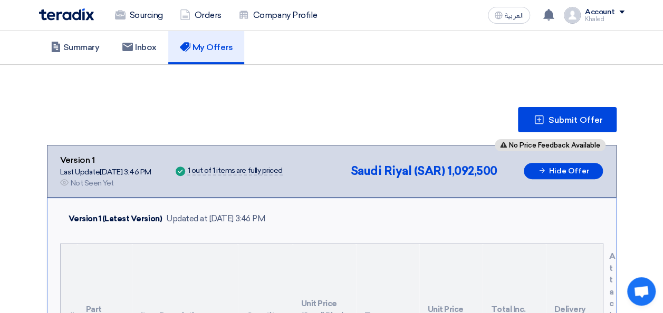
scroll to position [17, 0]
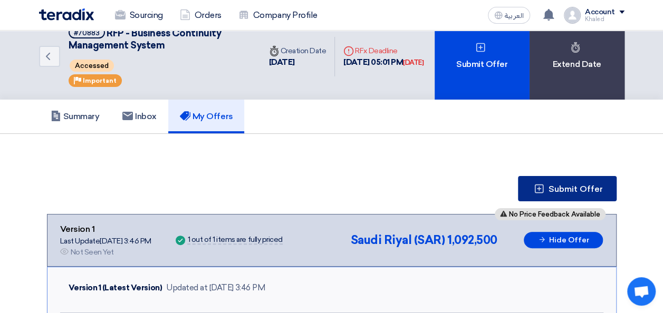
click at [541, 185] on icon at bounding box center [539, 189] width 11 height 11
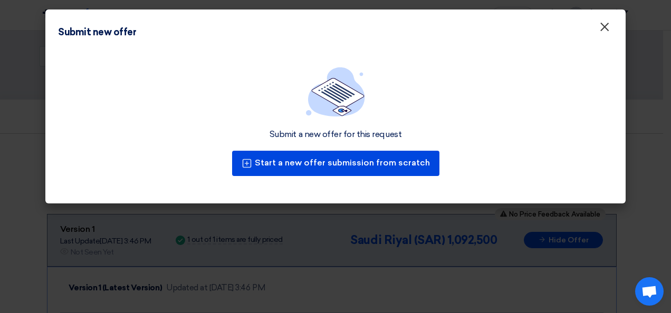
click at [608, 26] on span "×" at bounding box center [604, 29] width 11 height 21
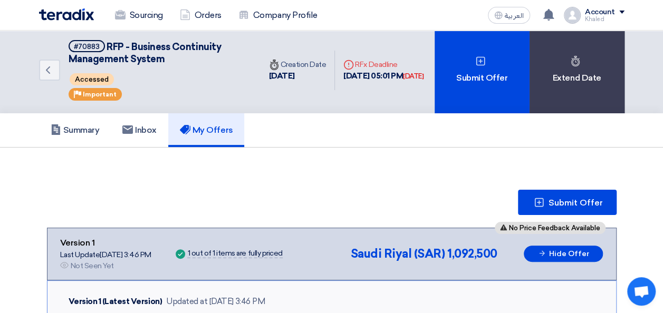
scroll to position [0, 0]
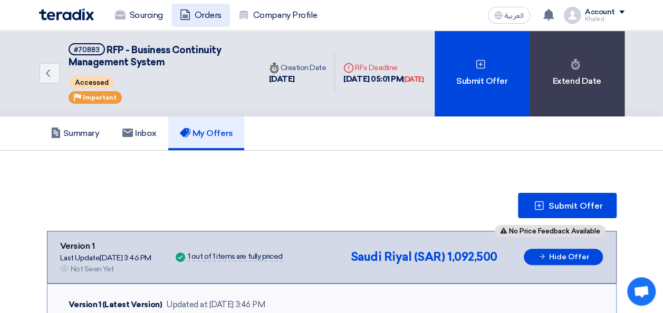
click at [210, 13] on link "Orders" at bounding box center [201, 15] width 59 height 23
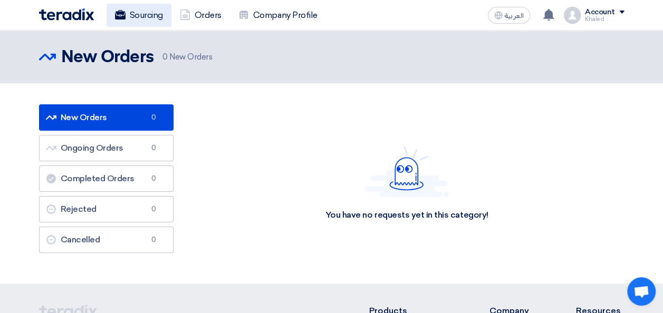
click at [142, 18] on link "Sourcing" at bounding box center [139, 15] width 65 height 23
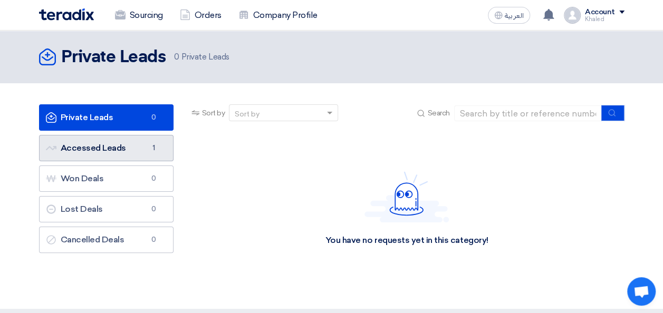
click at [110, 147] on link "Accessed Leads Accessed Leads 1" at bounding box center [106, 148] width 135 height 26
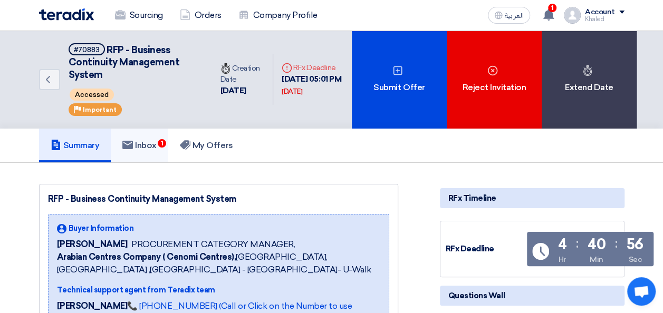
click at [147, 146] on h5 "Inbox 1" at bounding box center [139, 145] width 34 height 11
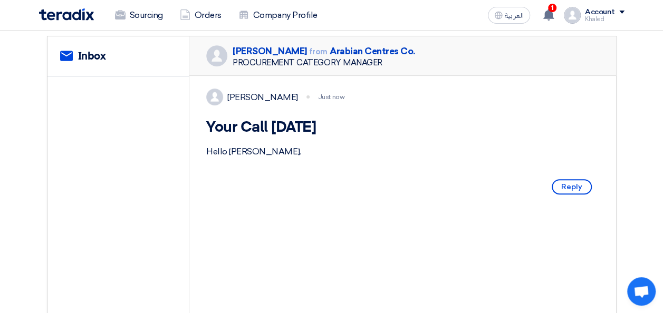
scroll to position [158, 0]
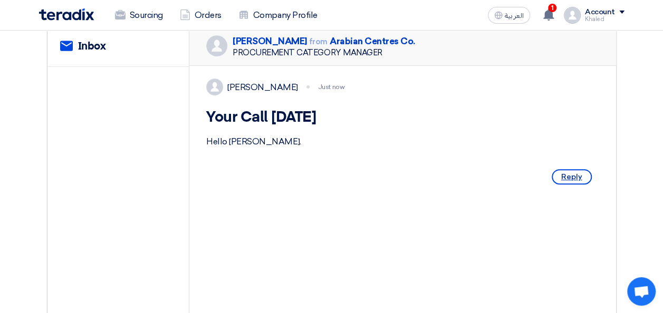
click at [566, 185] on span "Reply" at bounding box center [572, 176] width 40 height 15
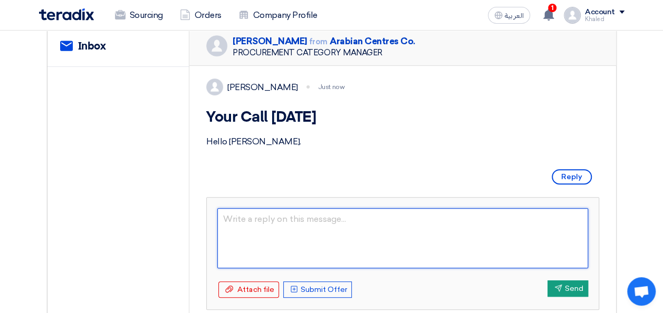
click at [367, 239] on textarea at bounding box center [402, 238] width 371 height 60
type textarea "hi"
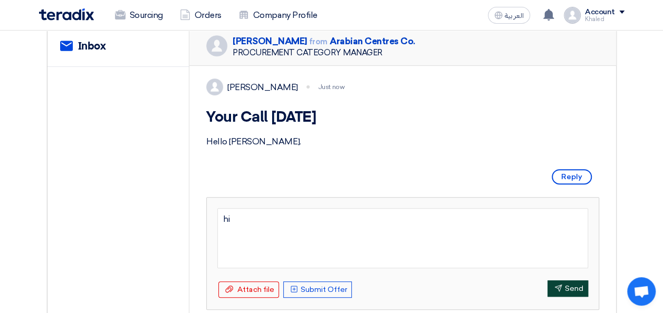
click at [567, 297] on button "Send Send" at bounding box center [568, 289] width 41 height 16
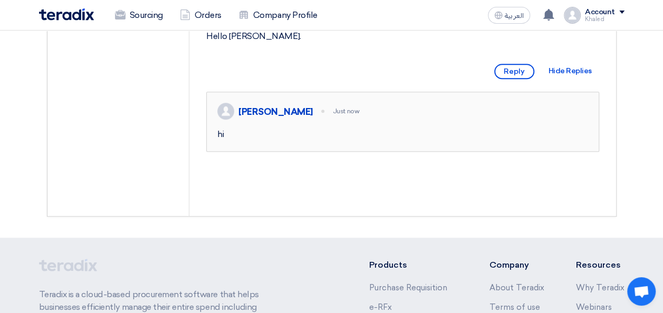
scroll to position [211, 0]
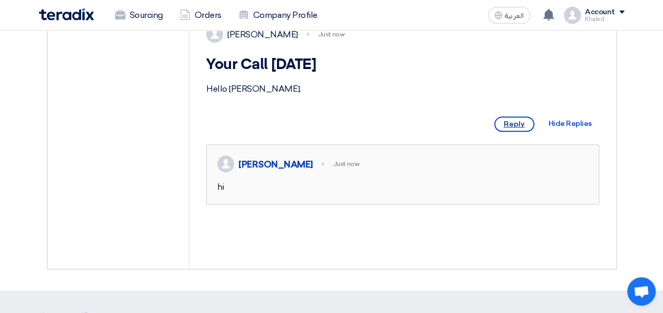
click at [521, 132] on span "Reply" at bounding box center [514, 124] width 40 height 15
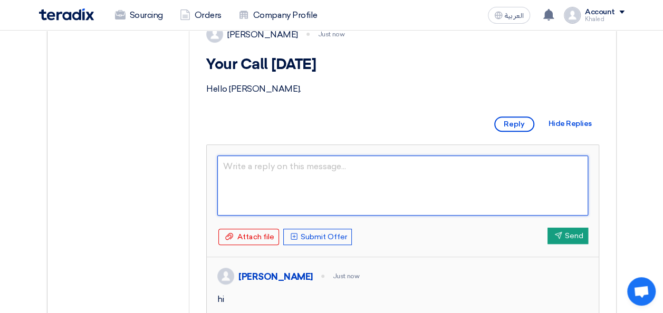
click at [489, 182] on textarea at bounding box center [402, 186] width 371 height 60
type textarea "m"
type textarea "My Name is [PERSON_NAME]"
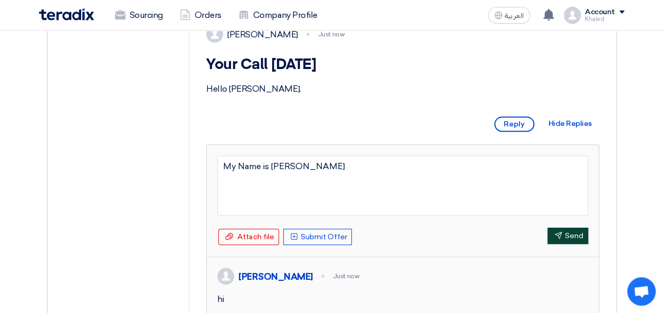
click at [566, 244] on button "Send Send" at bounding box center [568, 236] width 41 height 16
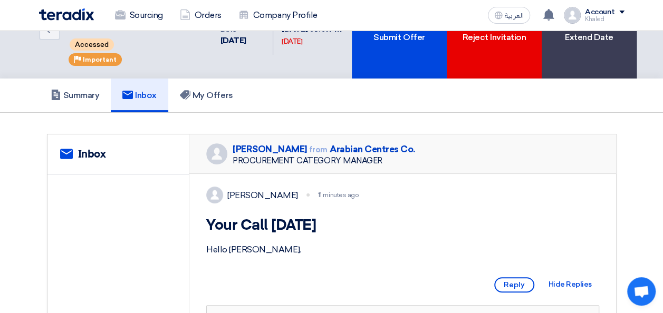
scroll to position [106, 0]
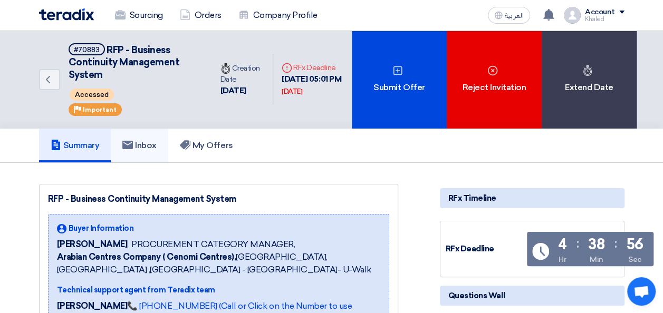
click at [150, 143] on h5 "Inbox" at bounding box center [139, 145] width 34 height 11
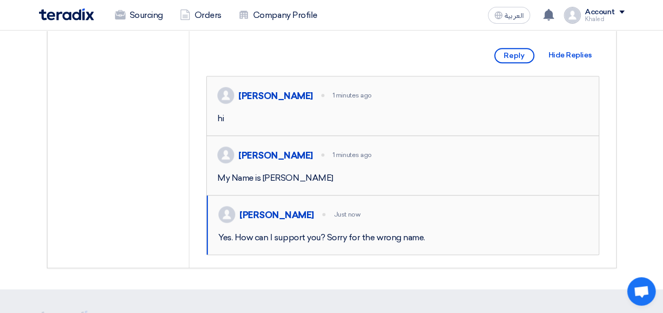
scroll to position [264, 0]
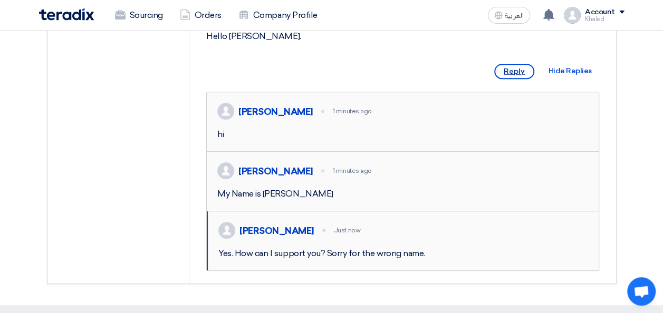
click at [523, 79] on span "Reply" at bounding box center [514, 71] width 40 height 15
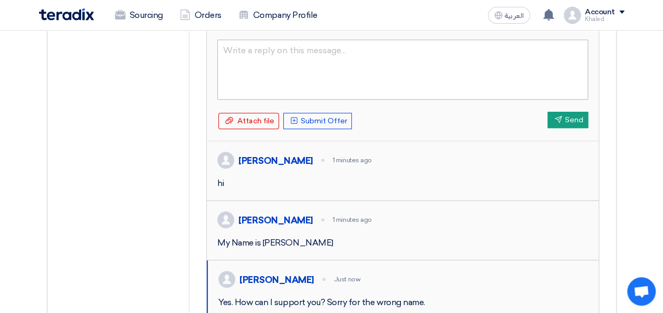
scroll to position [327, 0]
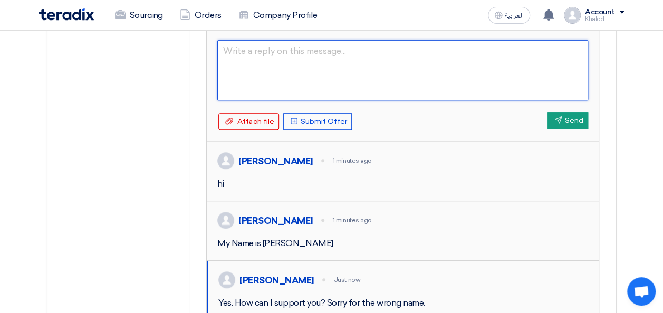
click at [315, 86] on textarea at bounding box center [402, 70] width 371 height 60
type textarea "Can we hace a short call plz"
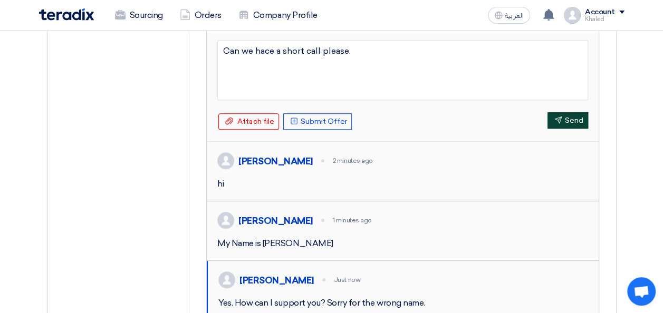
type textarea "Can we hace a short call please."
click at [561, 129] on button "Send Send" at bounding box center [568, 120] width 41 height 16
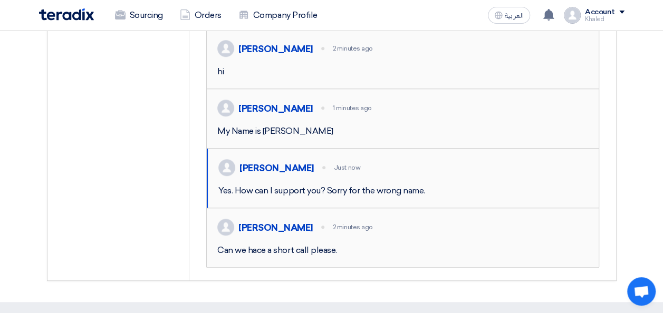
scroll to position [168, 0]
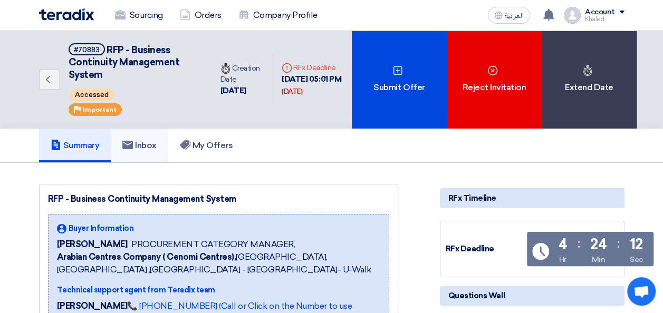
click at [142, 149] on h5 "Inbox" at bounding box center [139, 145] width 34 height 11
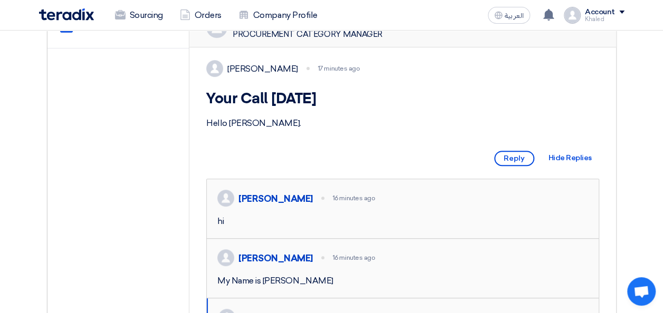
scroll to position [158, 0]
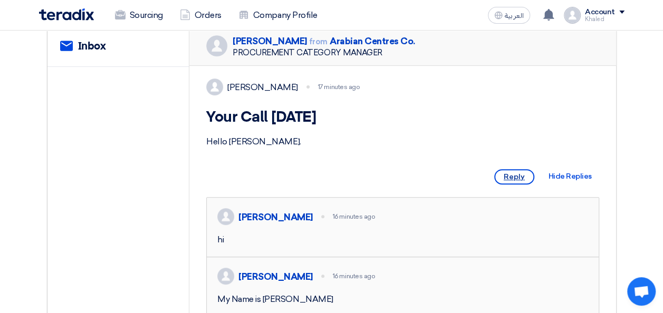
click at [517, 185] on span "Reply" at bounding box center [514, 176] width 40 height 15
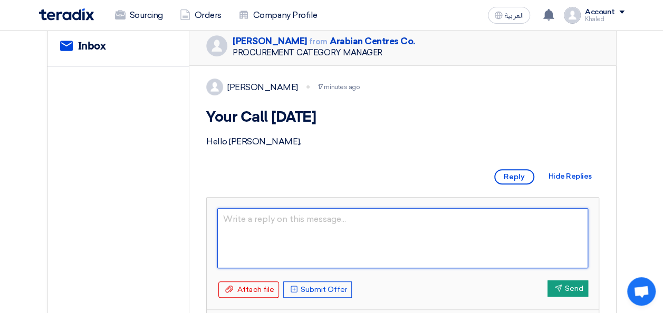
click at [323, 248] on textarea at bounding box center [402, 238] width 371 height 60
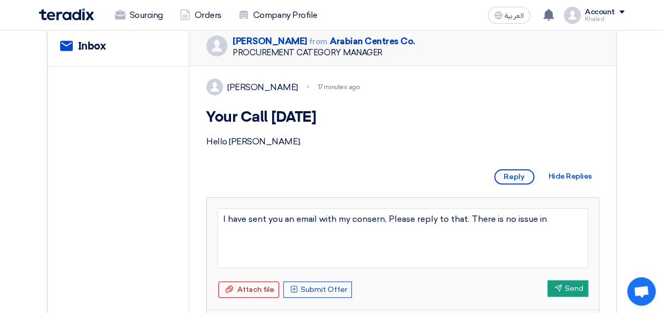
type textarea "I have sent you an email with my consern, Please reply to that. There is no iss…"
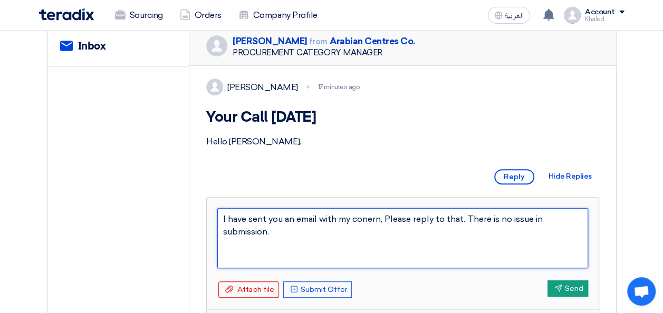
type textarea "I have sent you an email with my conCern, Please reply to that. There is no iss…"
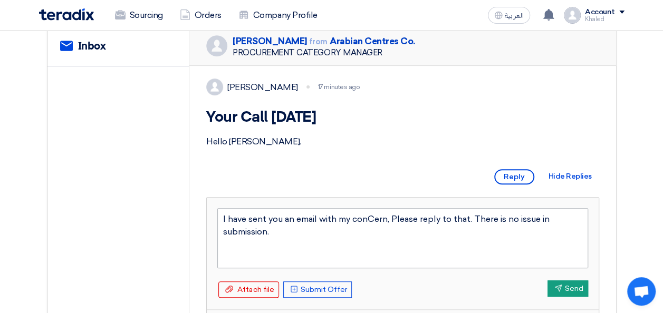
click at [378, 232] on textarea "I have sent you an email with my conCern, Please reply to that. There is no iss…" at bounding box center [402, 238] width 371 height 60
click at [299, 247] on textarea "I have sent you an email with my concern, Please reply to that. There is no iss…" at bounding box center [402, 238] width 371 height 60
type textarea "I have sent you an email with my concern, Please reply to that. There is no iss…"
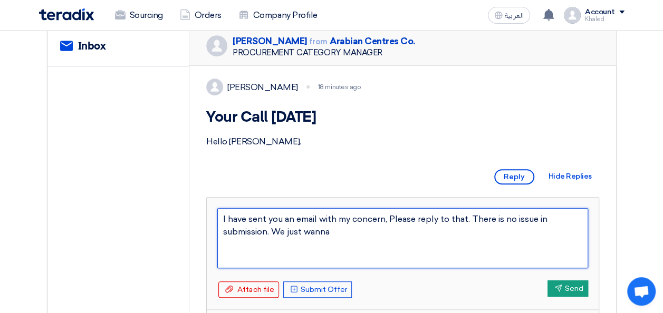
drag, startPoint x: 335, startPoint y: 244, endPoint x: 275, endPoint y: 241, distance: 60.2
click at [275, 241] on textarea "I have sent you an email with my concern, Please reply to that. There is no iss…" at bounding box center [402, 238] width 371 height 60
paste textarea "As per Teradix, This must be 100% in total. What percentage shall we mention he…"
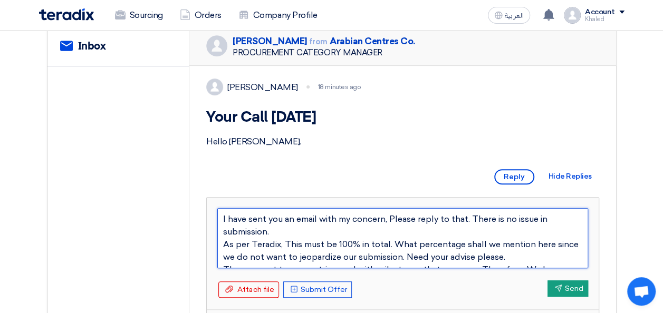
scroll to position [20, 0]
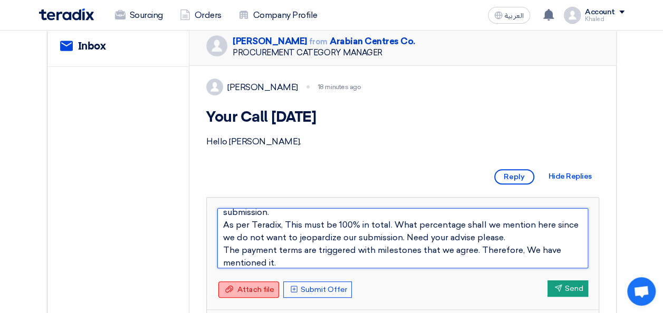
type textarea "I have sent you an email with my concern, Please reply to that. There is no iss…"
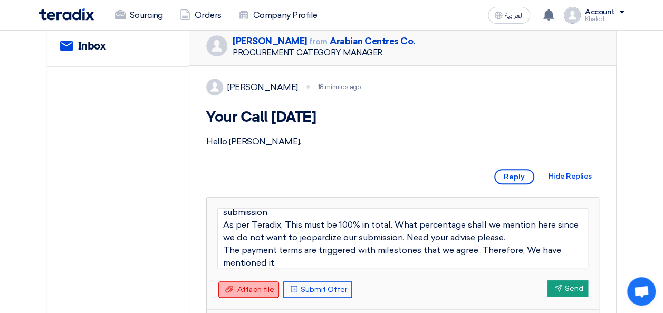
click at [255, 294] on span "Attach file" at bounding box center [255, 289] width 37 height 9
click at [0, 0] on input "Attach file Attach file" at bounding box center [0, 0] width 0 height 0
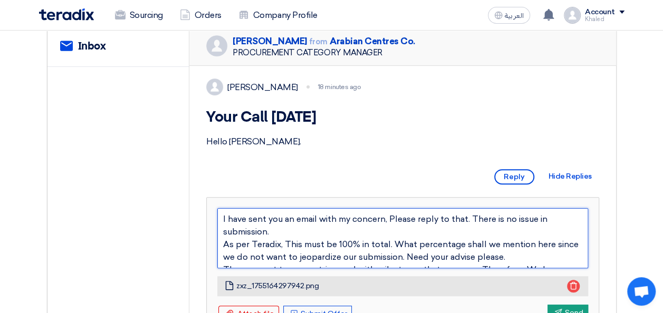
click at [294, 243] on textarea "I have sent you an email with my concern, Please reply to that. There is no iss…" at bounding box center [402, 238] width 371 height 60
type textarea "I have sent you an email with my concern, Please reply to that. There is no iss…"
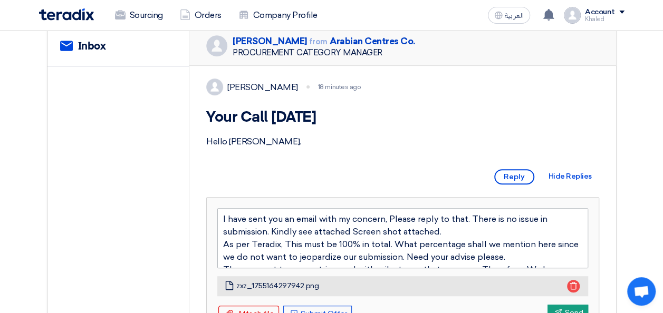
scroll to position [25, 0]
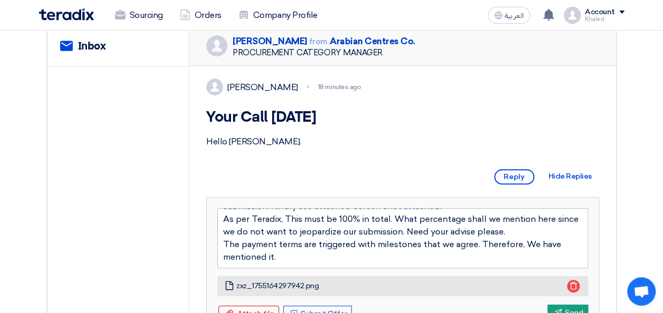
click at [303, 255] on textarea "I have sent you an email with my concern, Please reply to that. There is no iss…" at bounding box center [402, 238] width 371 height 60
type textarea "I have sent you an email with my concern, Please reply to that. There is no iss…"
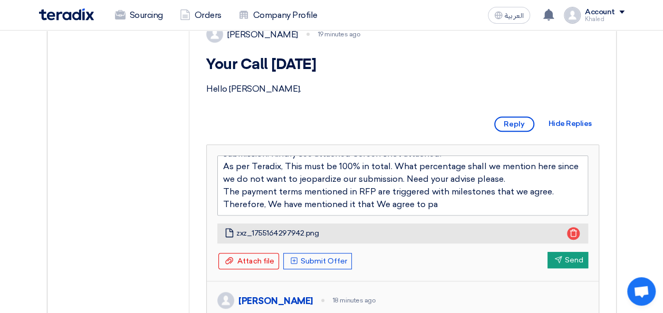
type textarea "I have sent you an email with my concern, Please reply to that. There is no iss…"
click at [566, 268] on button "Send Send" at bounding box center [568, 260] width 41 height 16
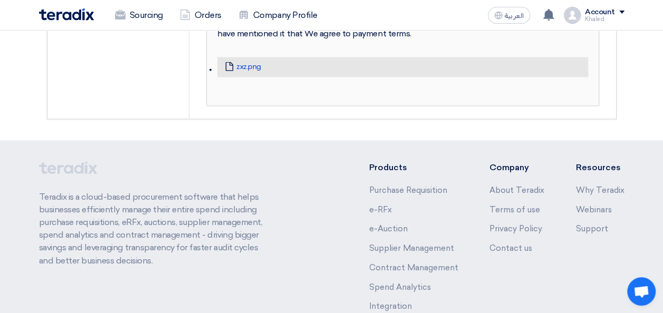
scroll to position [844, 0]
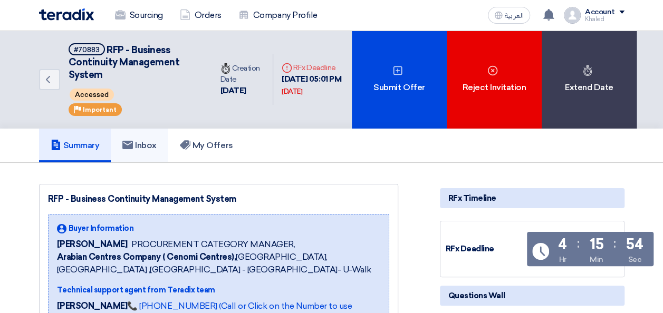
click at [140, 142] on h5 "Inbox" at bounding box center [139, 145] width 34 height 11
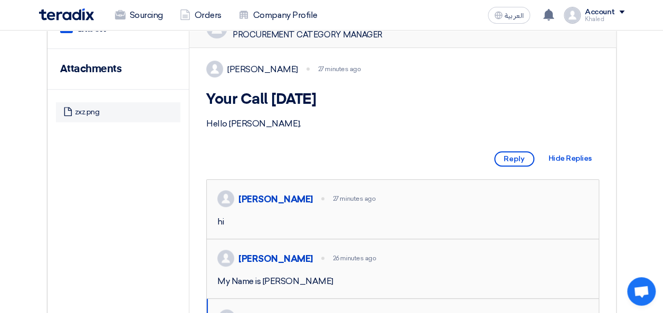
scroll to position [53, 0]
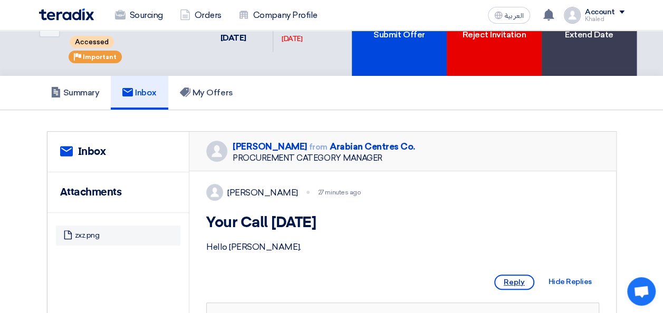
click at [517, 290] on span "Reply" at bounding box center [514, 282] width 40 height 15
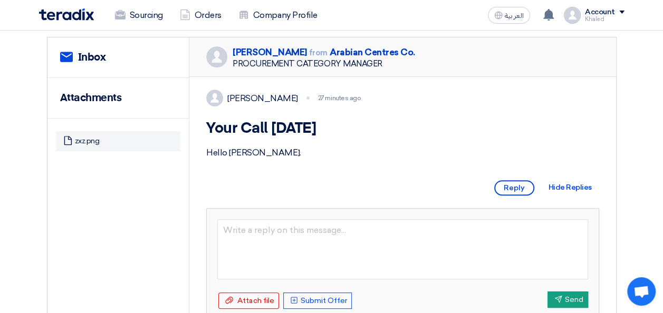
scroll to position [211, 0]
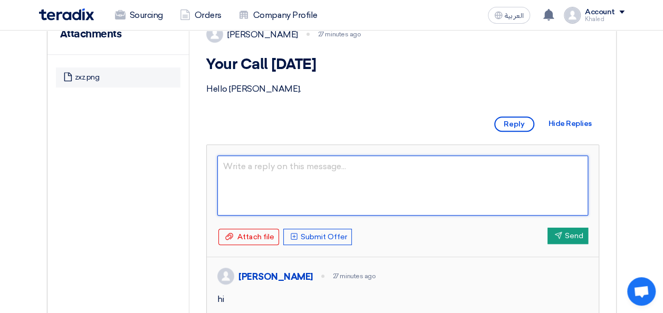
click at [320, 191] on textarea at bounding box center [402, 186] width 371 height 60
paste textarea "So, Mentioning any percentage in boxes below to make 100% for the sake of submi…"
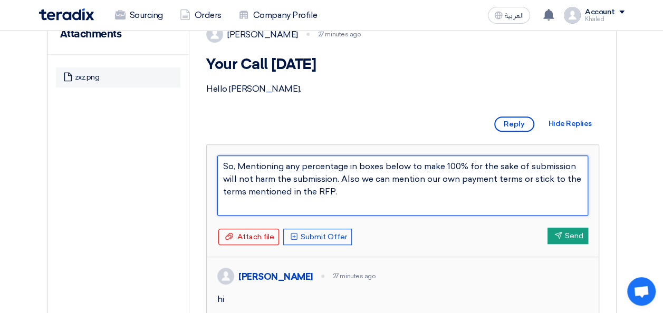
type textarea "So, Mentioning any percentage in boxes below to make 100% for the sake of submi…"
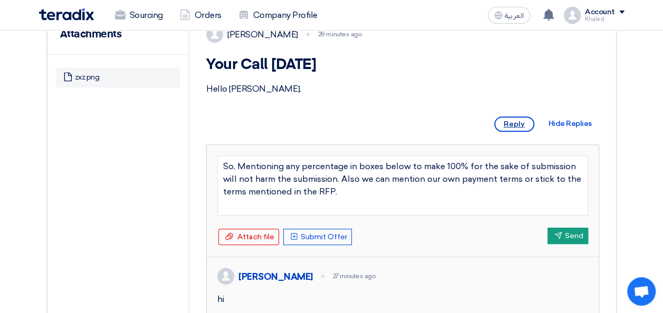
click at [503, 132] on span "Reply" at bounding box center [514, 124] width 40 height 15
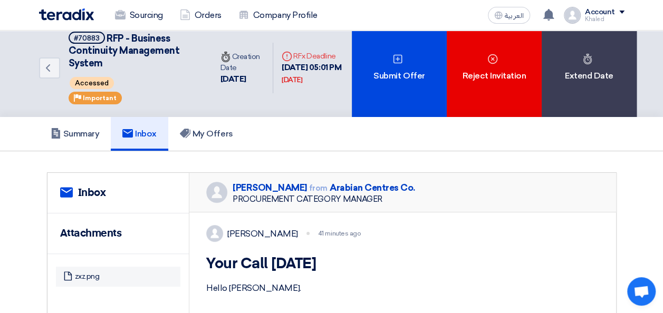
scroll to position [0, 0]
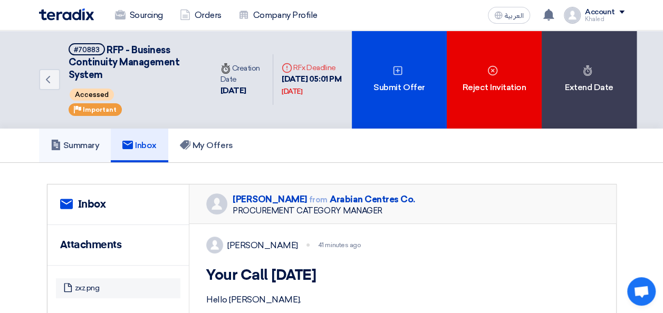
click at [79, 141] on h5 "Summary" at bounding box center [75, 145] width 49 height 11
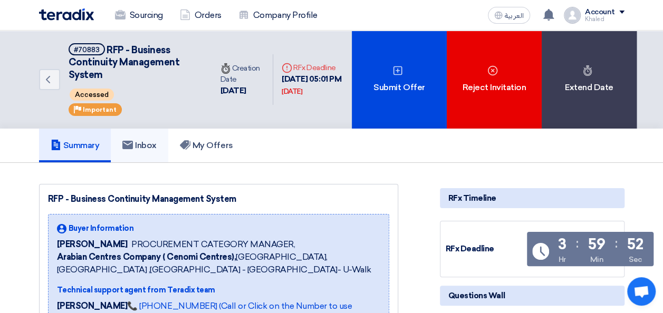
click at [145, 144] on h5 "Inbox" at bounding box center [139, 145] width 34 height 11
click at [151, 145] on h5 "Inbox" at bounding box center [139, 145] width 34 height 11
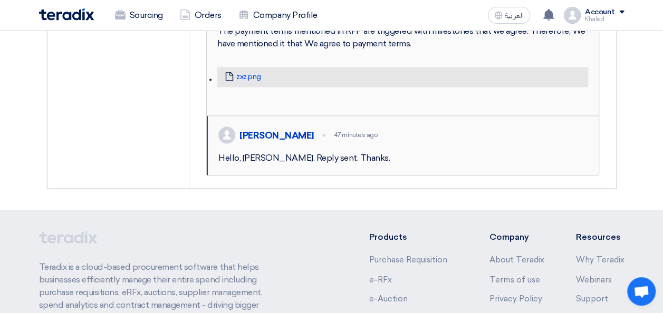
scroll to position [739, 0]
